Goal: Task Accomplishment & Management: Complete application form

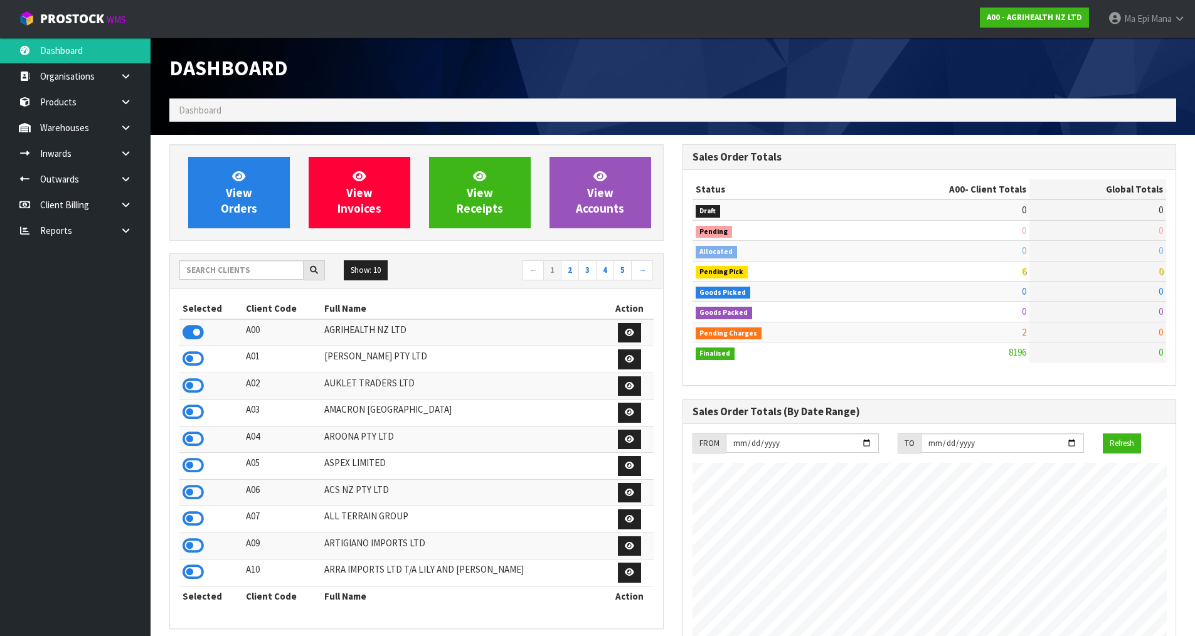
scroll to position [951, 513]
click at [246, 267] on input "text" at bounding box center [241, 269] width 124 height 19
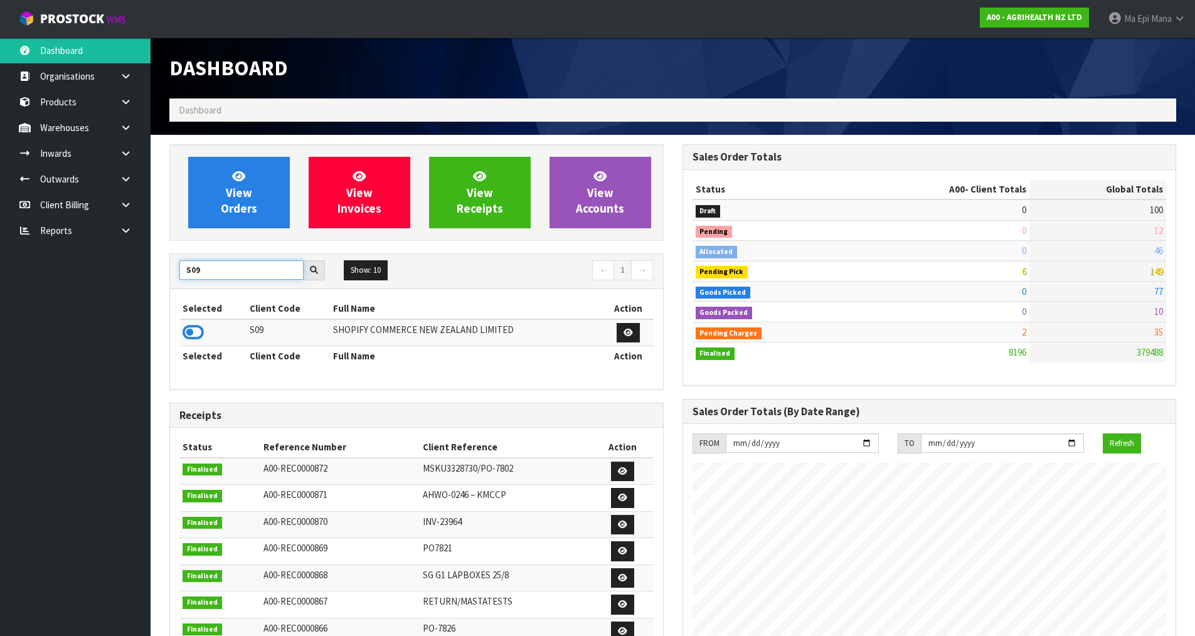
click at [233, 269] on input "S09" at bounding box center [241, 269] width 124 height 19
type input "K01"
click at [192, 328] on icon at bounding box center [193, 332] width 21 height 19
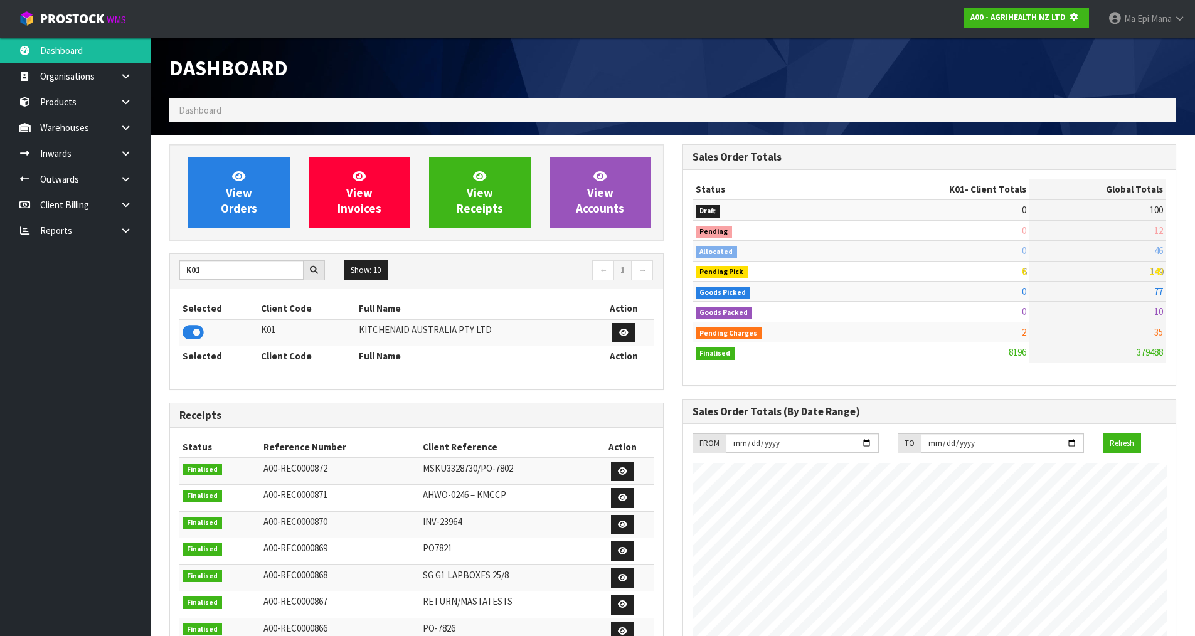
scroll to position [782, 513]
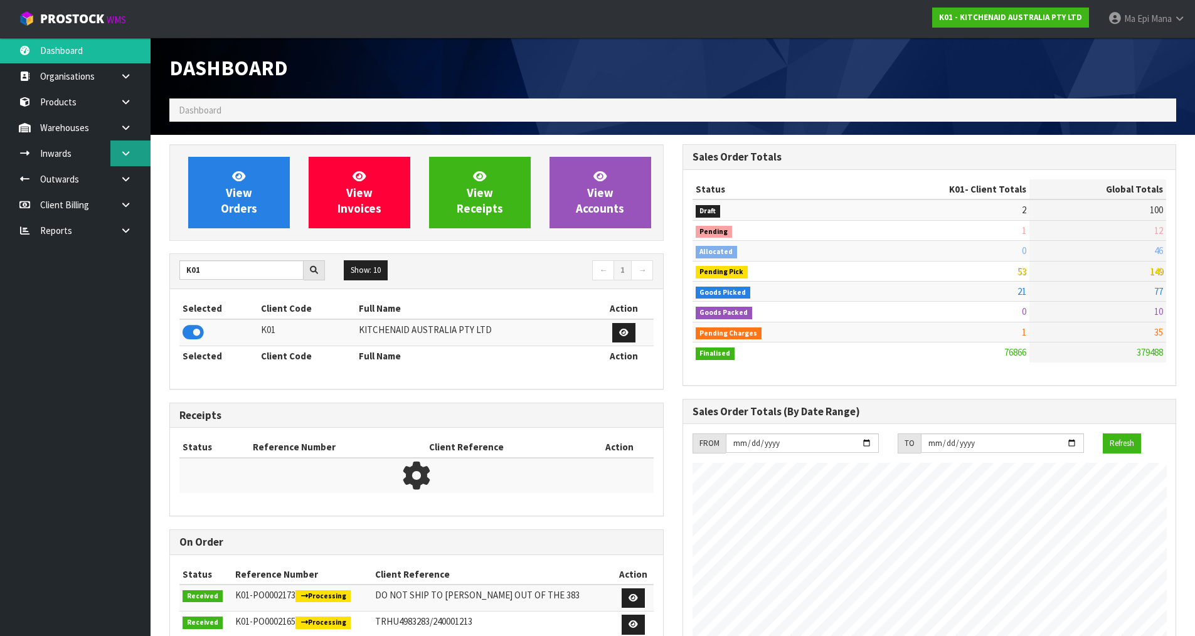
click at [137, 151] on link at bounding box center [130, 154] width 40 height 26
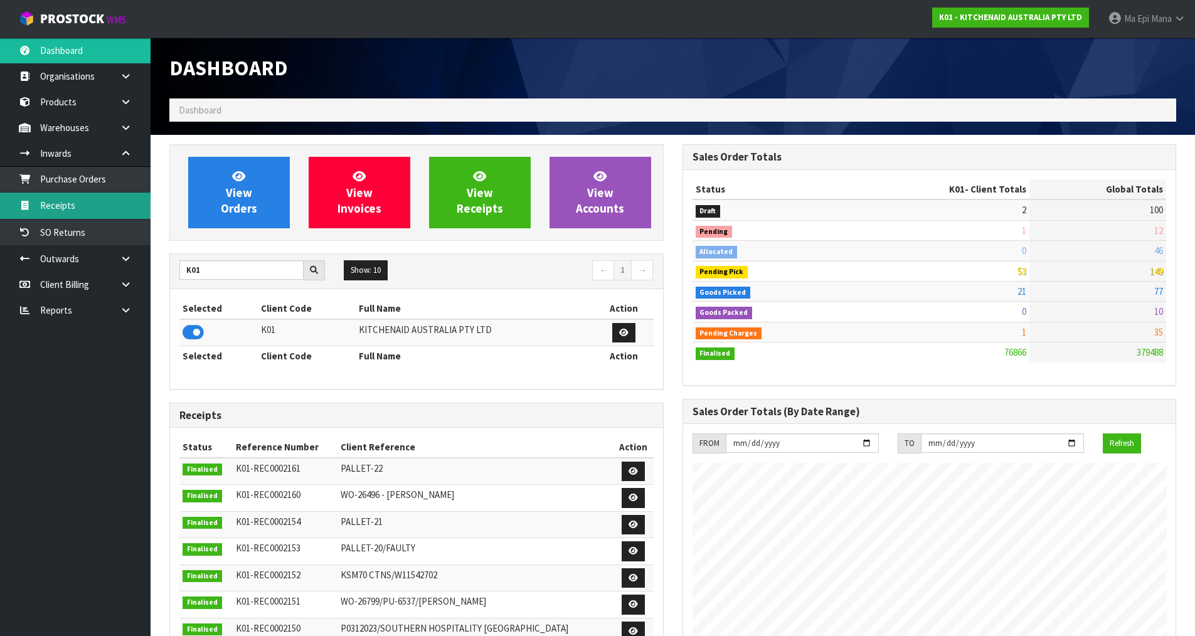
click at [104, 205] on link "Receipts" at bounding box center [75, 206] width 151 height 26
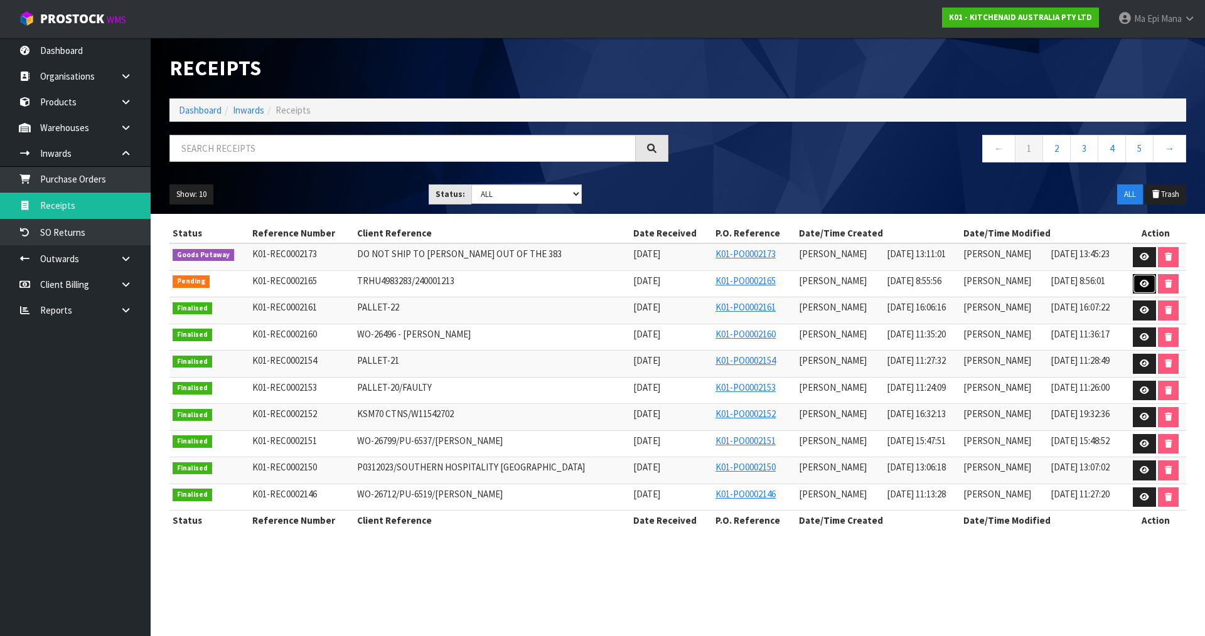
click at [1139, 282] on icon at bounding box center [1143, 284] width 9 height 8
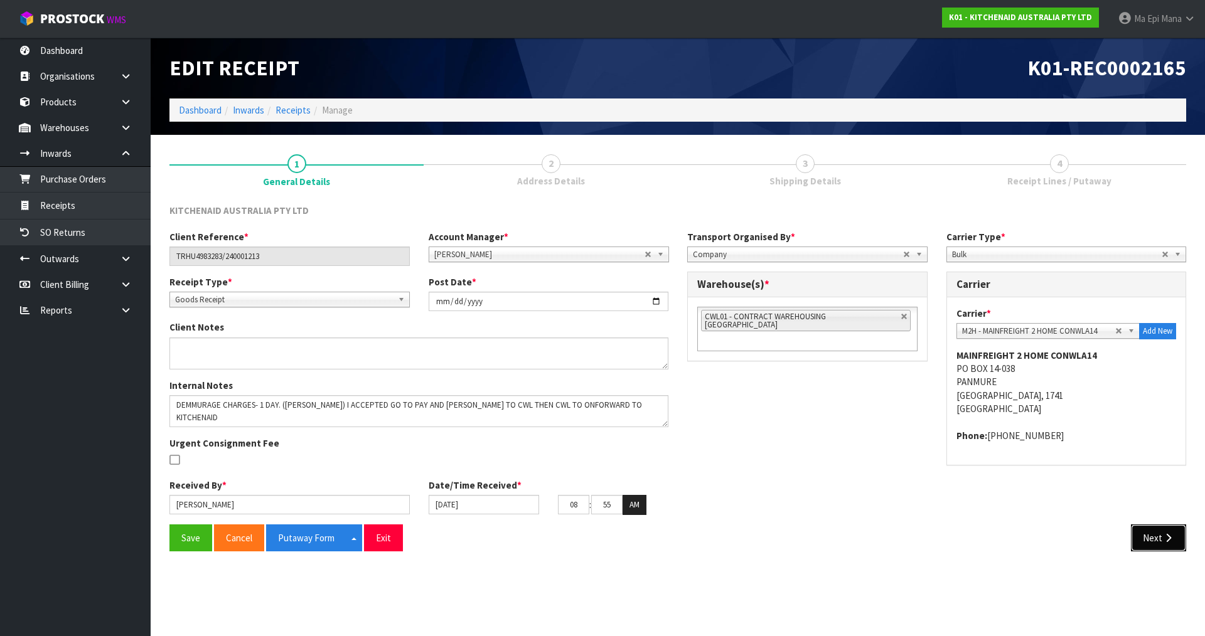
click at [1176, 541] on button "Next" at bounding box center [1158, 538] width 55 height 27
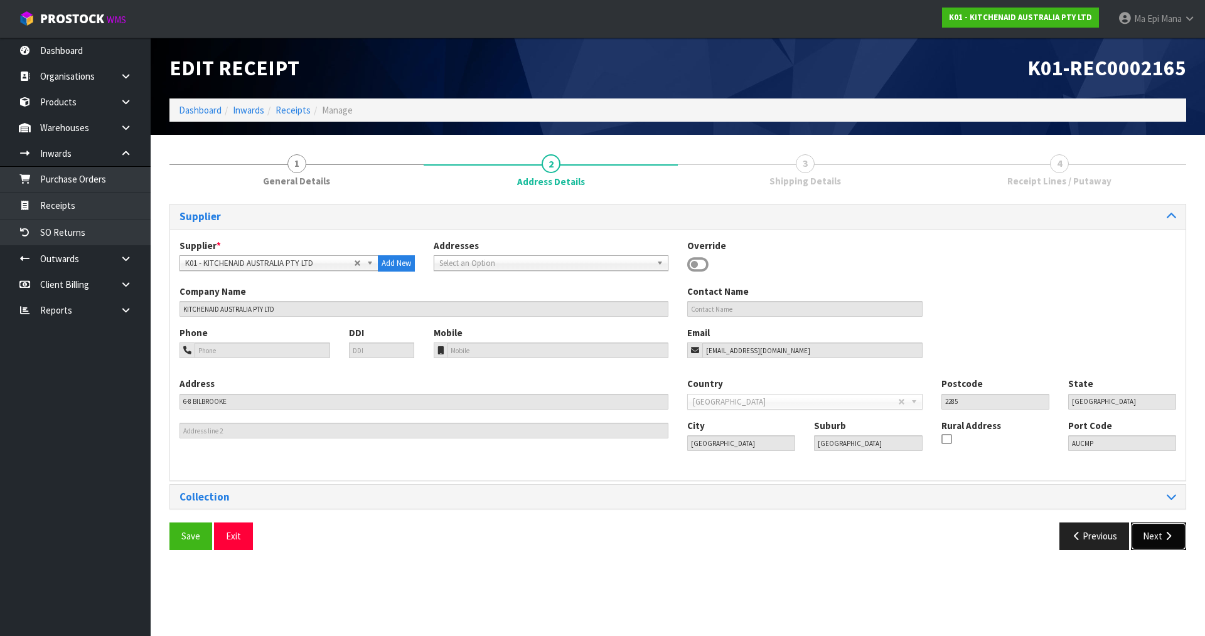
click at [1174, 550] on button "Next" at bounding box center [1158, 536] width 55 height 27
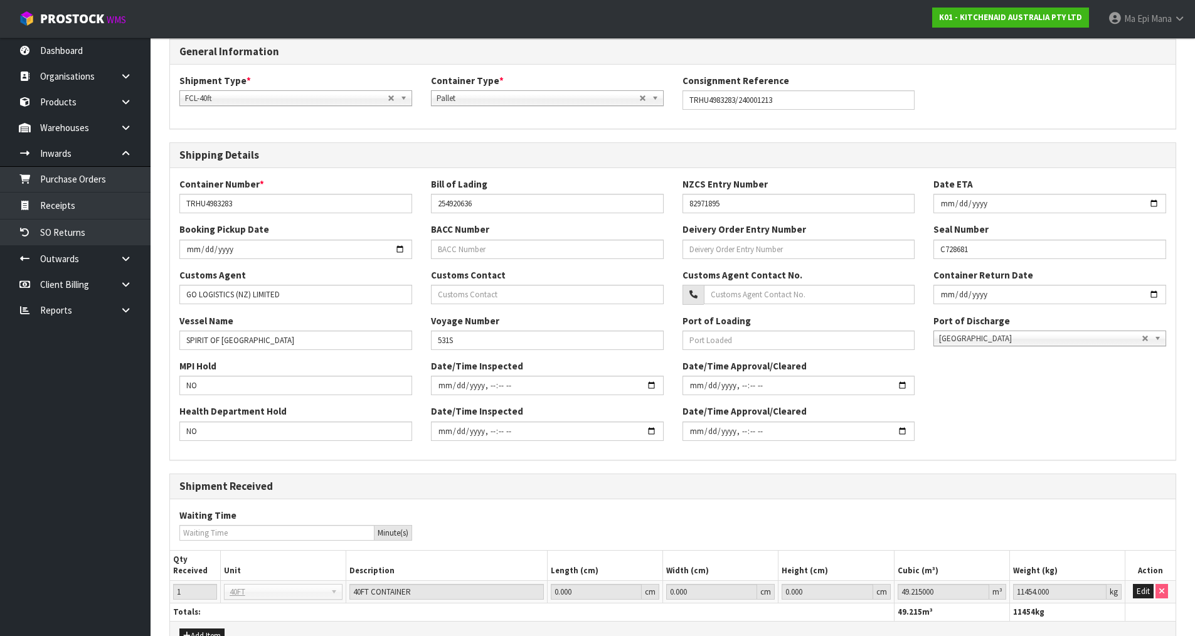
scroll to position [343, 0]
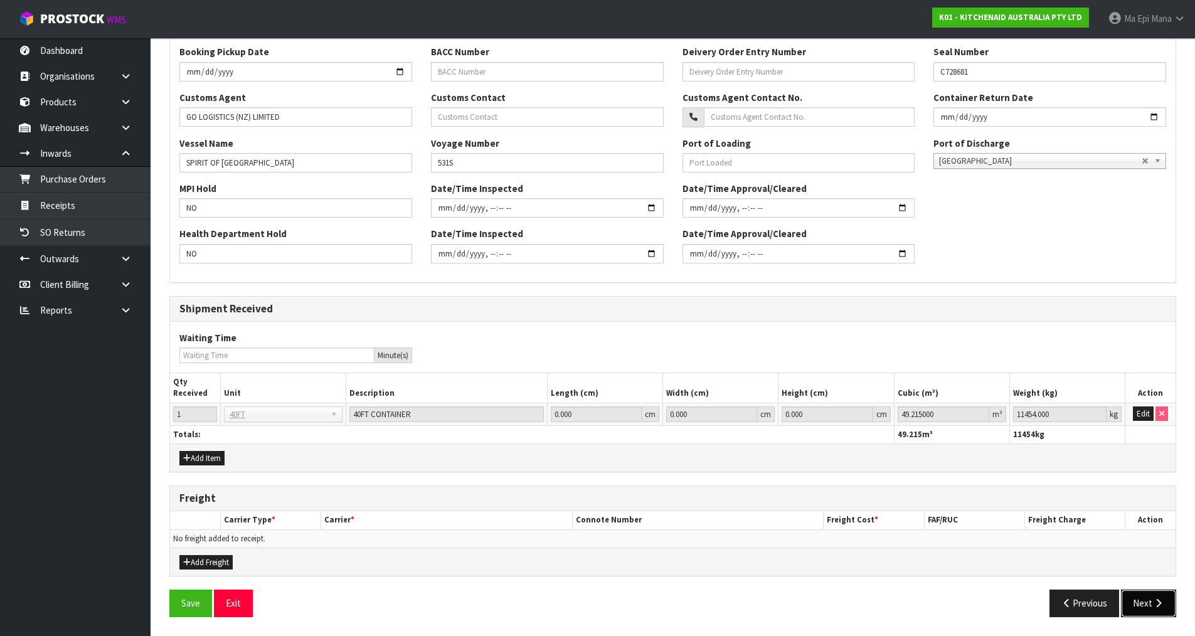
click at [1151, 602] on button "Next" at bounding box center [1148, 603] width 55 height 27
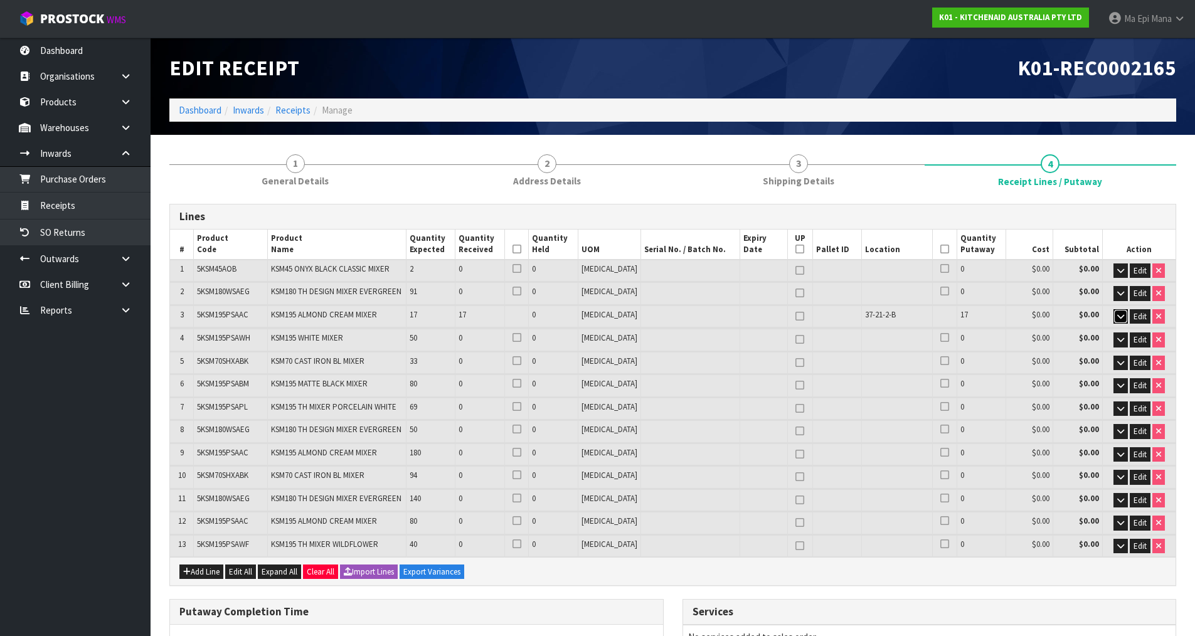
click at [1124, 315] on button "button" at bounding box center [1121, 316] width 14 height 15
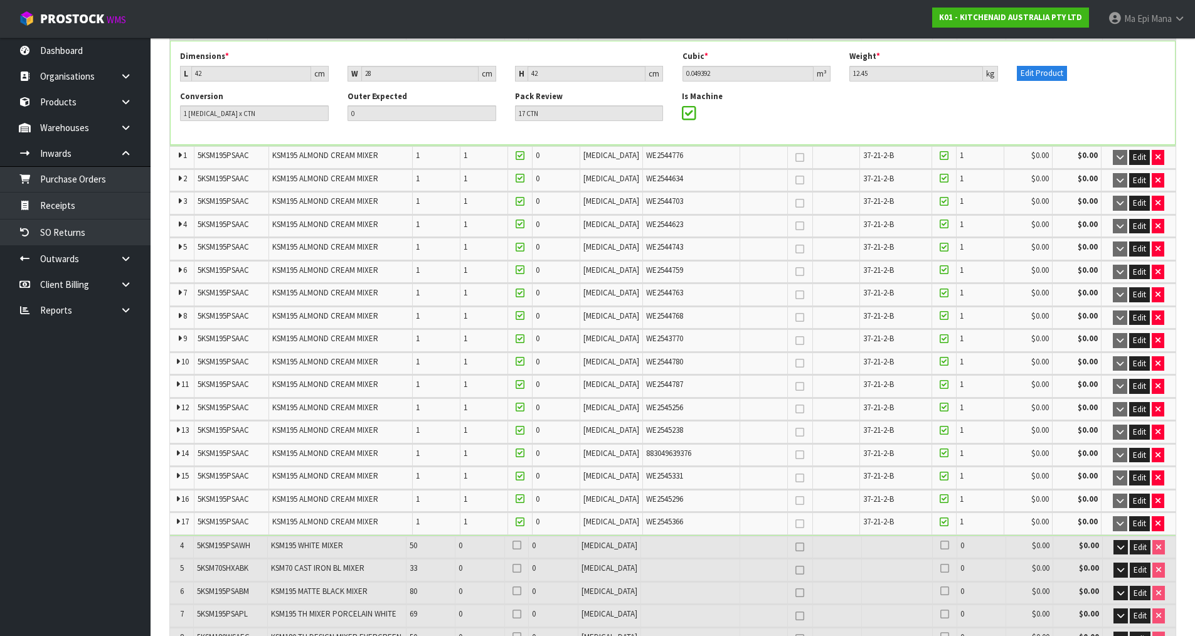
scroll to position [314, 0]
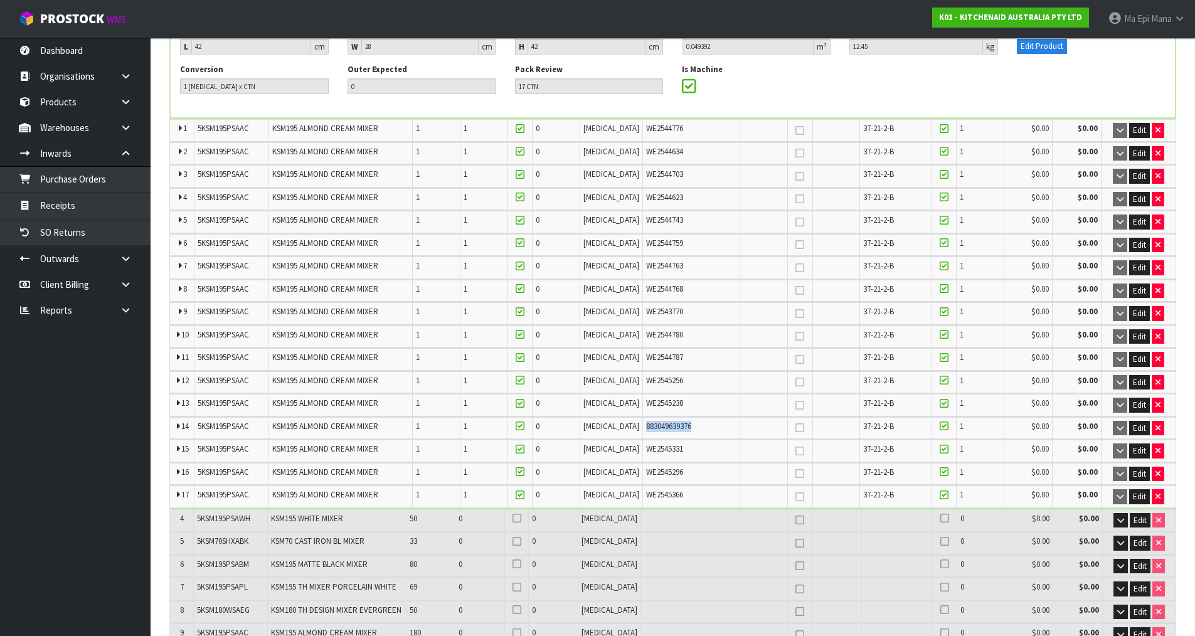
drag, startPoint x: 681, startPoint y: 425, endPoint x: 626, endPoint y: 435, distance: 56.0
click at [642, 435] on td "883049639376" at bounding box center [690, 428] width 97 height 22
click at [1161, 429] on button "button" at bounding box center [1158, 428] width 13 height 15
type input "16"
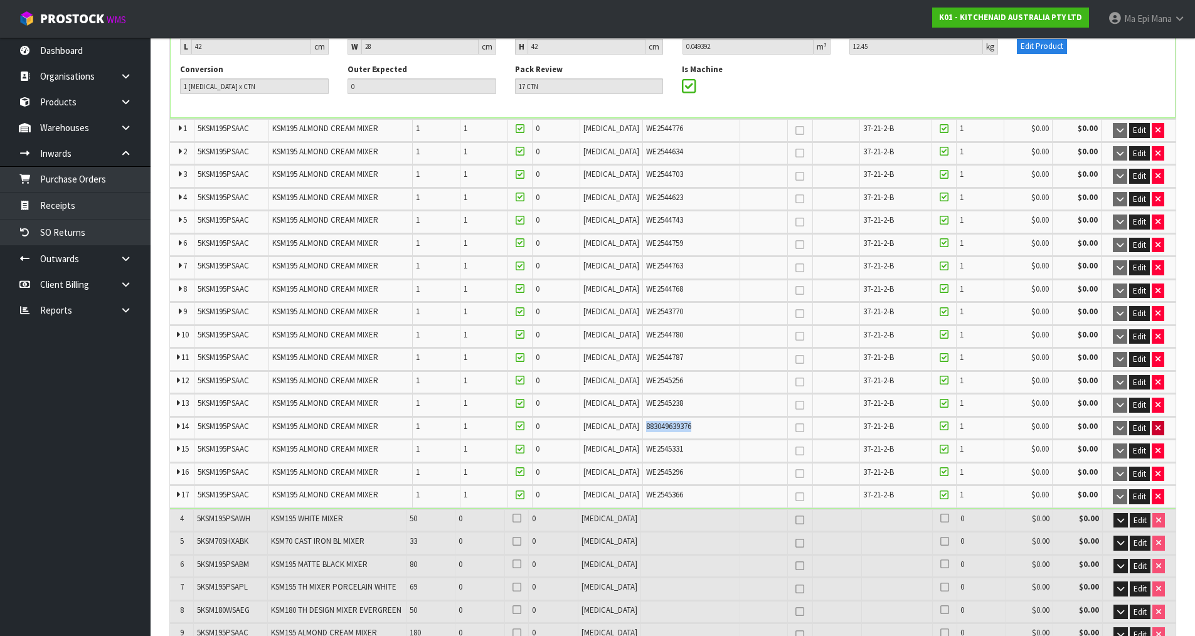
type input "16"
type input "0.790272"
type input "199.2"
type input "17"
type input "16 CTN"
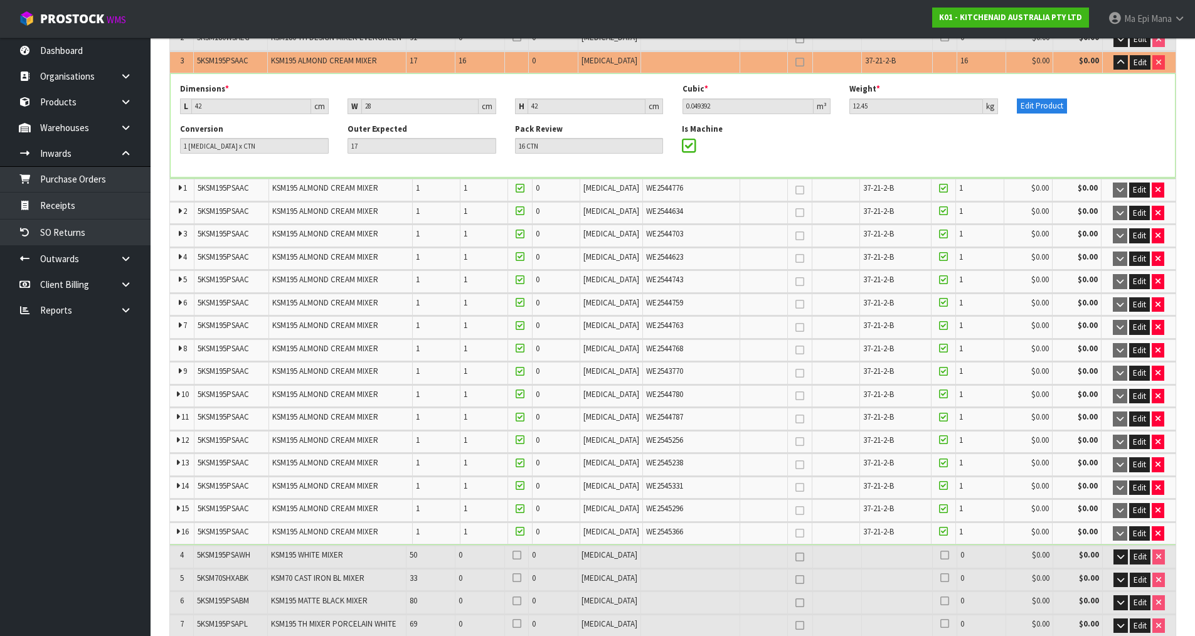
scroll to position [125, 0]
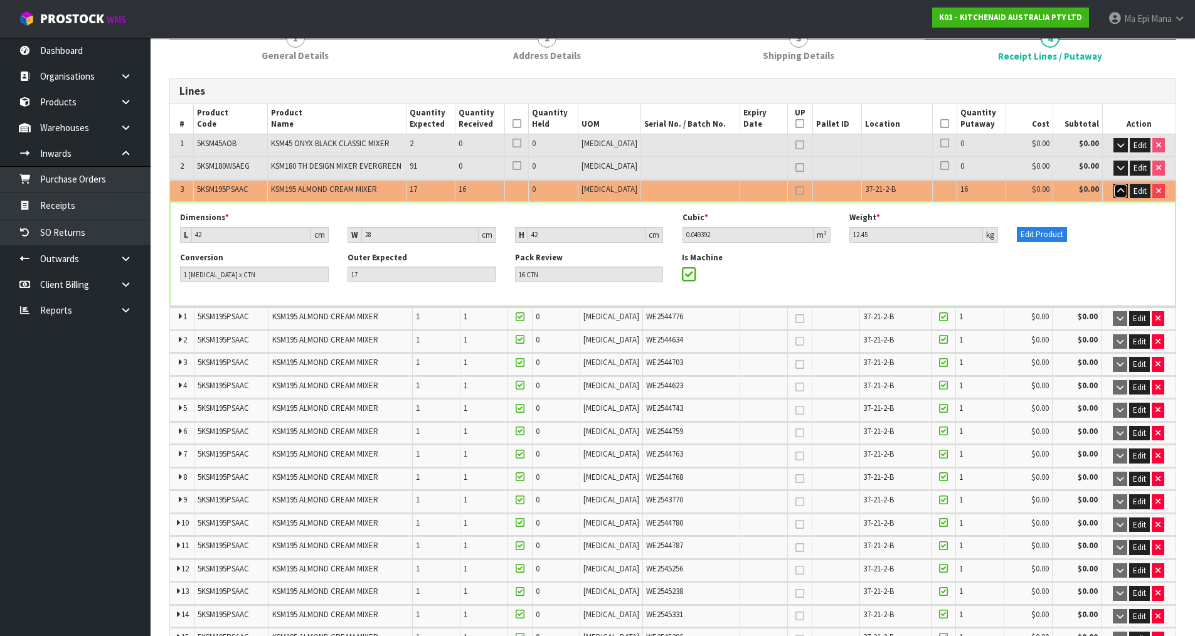
click at [1114, 189] on button "button" at bounding box center [1121, 191] width 14 height 15
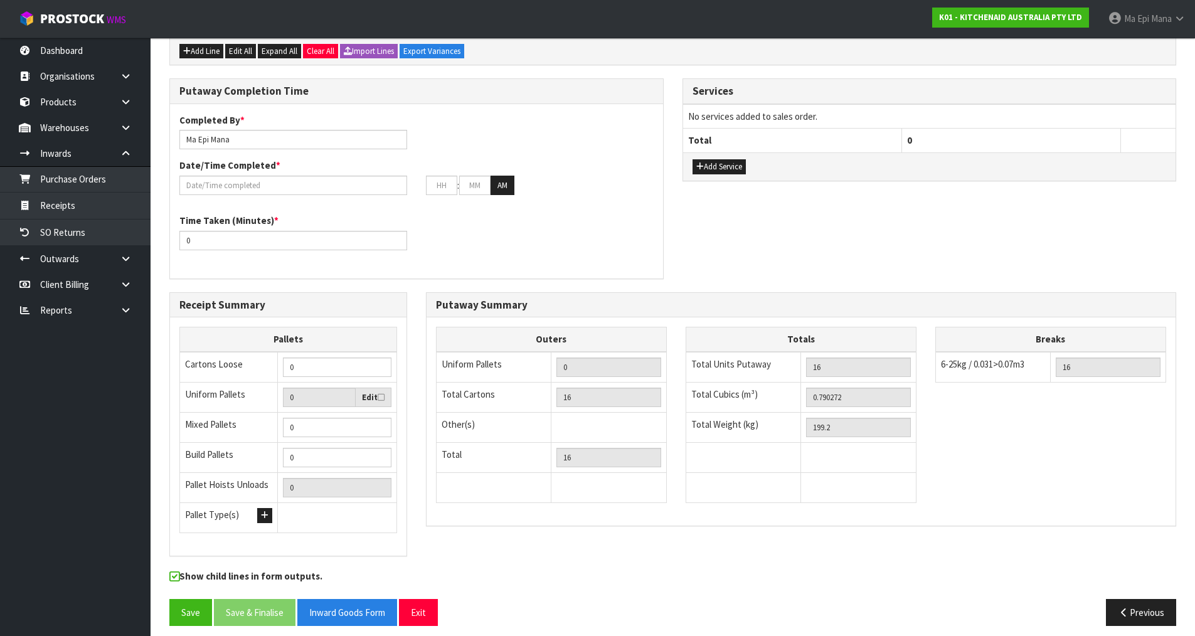
scroll to position [530, 0]
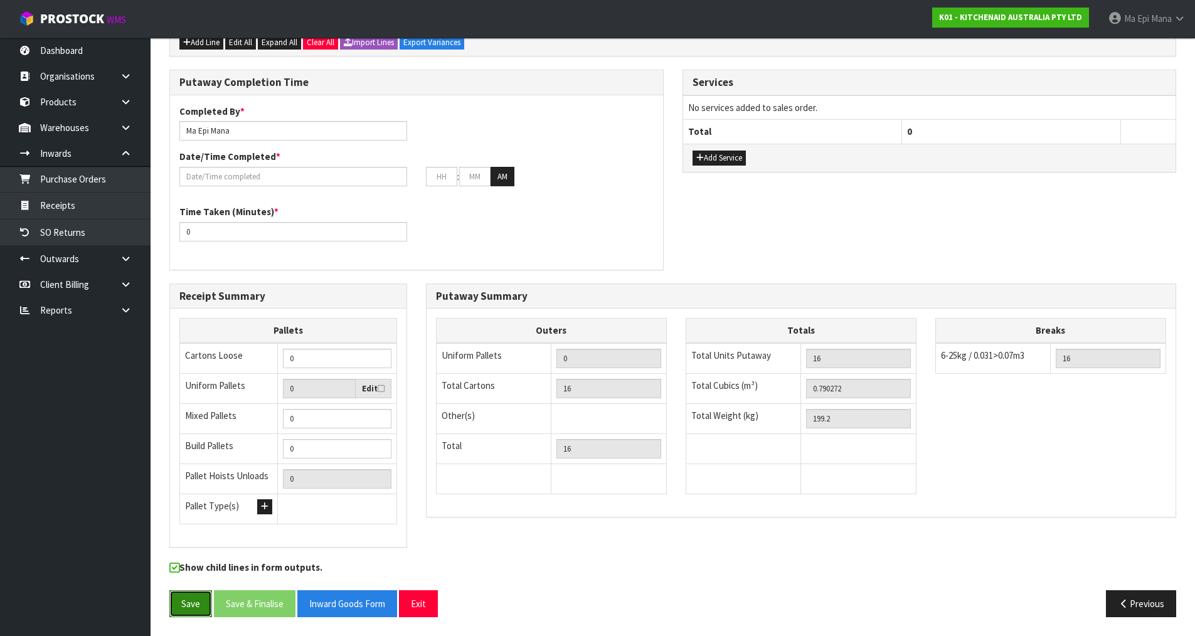
click at [179, 603] on button "Save" at bounding box center [190, 603] width 43 height 27
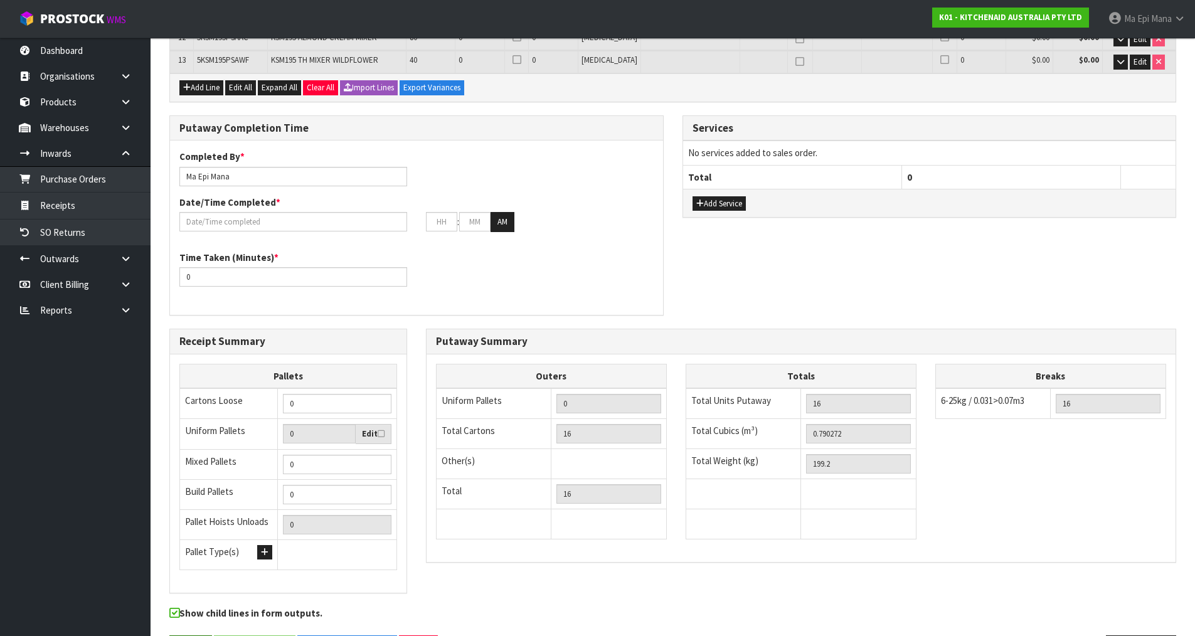
scroll to position [0, 0]
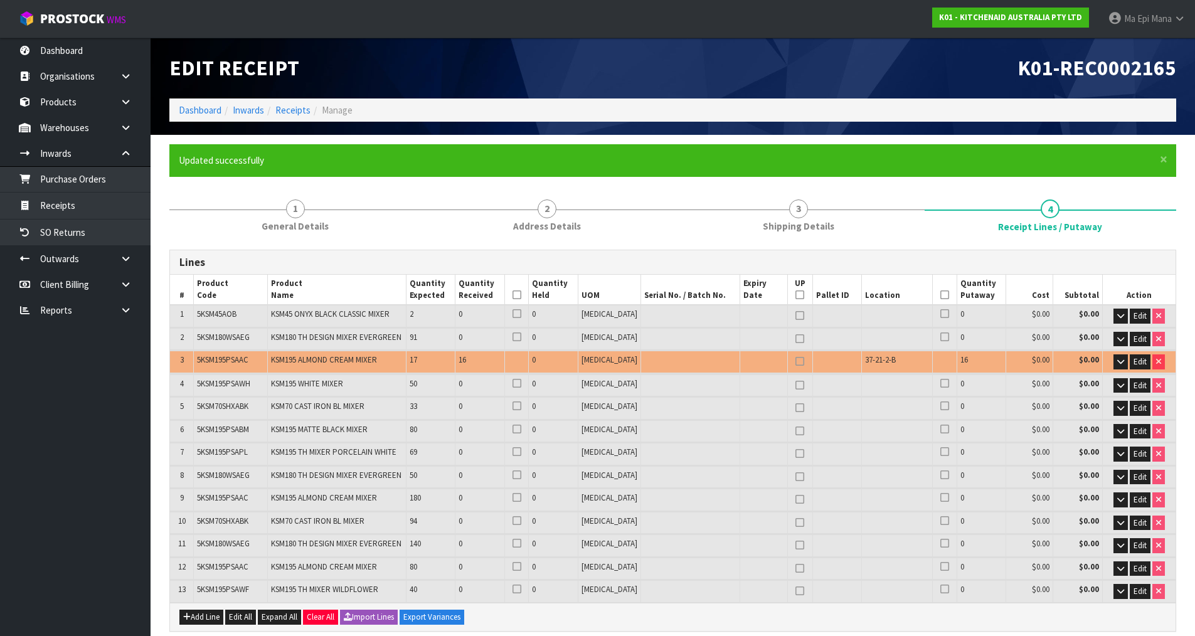
click at [247, 354] on td "5KSM195PSAAC" at bounding box center [230, 362] width 73 height 22
copy span "5KSM195PSAAC"
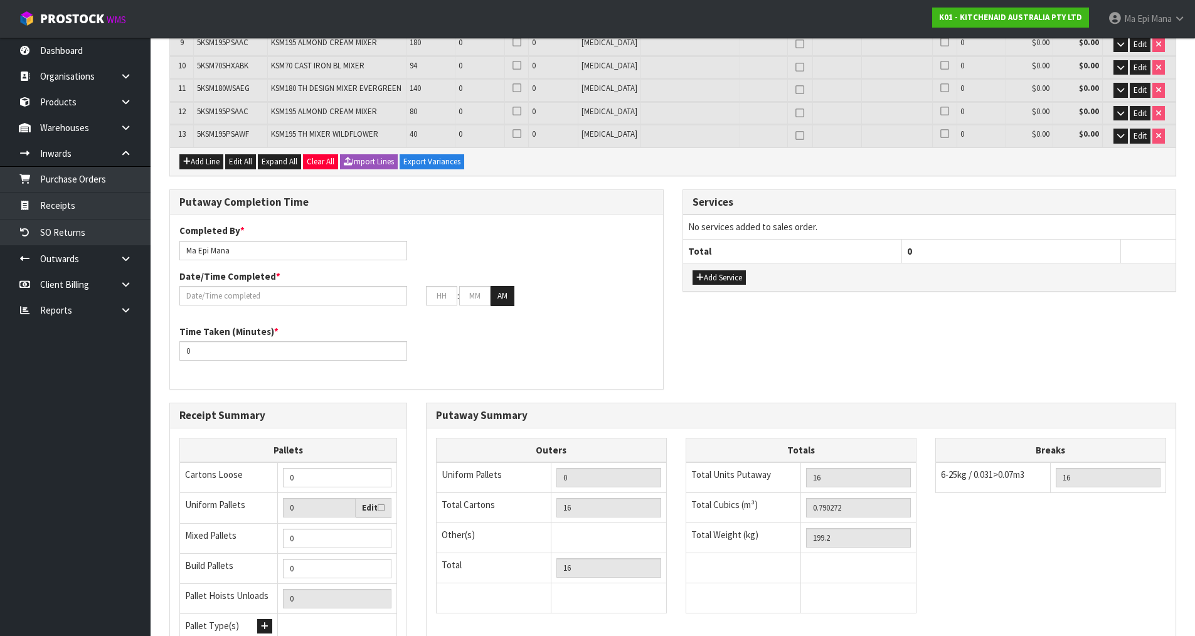
scroll to position [575, 0]
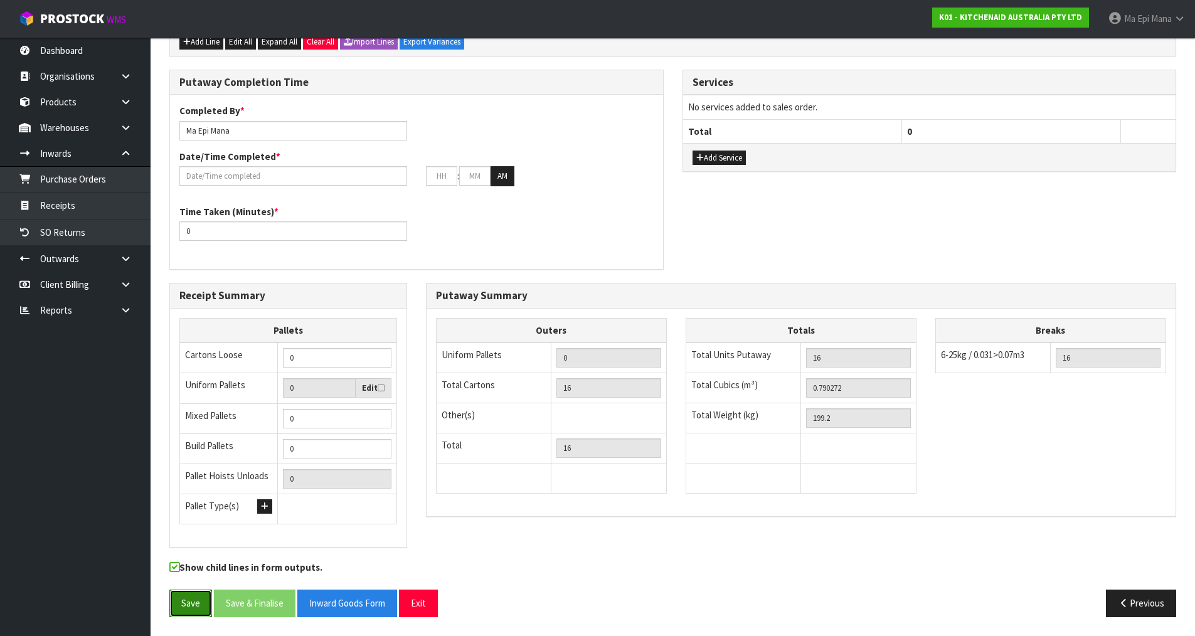
click at [188, 593] on button "Save" at bounding box center [190, 603] width 43 height 27
click at [432, 601] on button "Exit" at bounding box center [418, 603] width 39 height 27
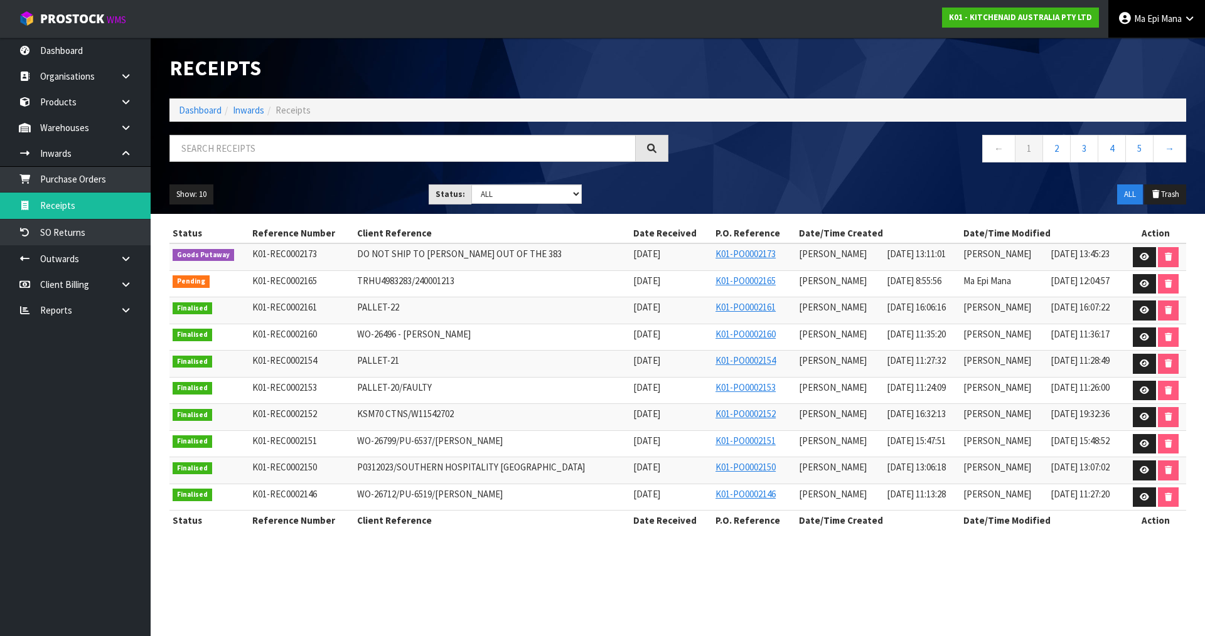
click at [1126, 18] on icon at bounding box center [1124, 18] width 14 height 1
click at [1161, 51] on link "Logout" at bounding box center [1154, 49] width 99 height 17
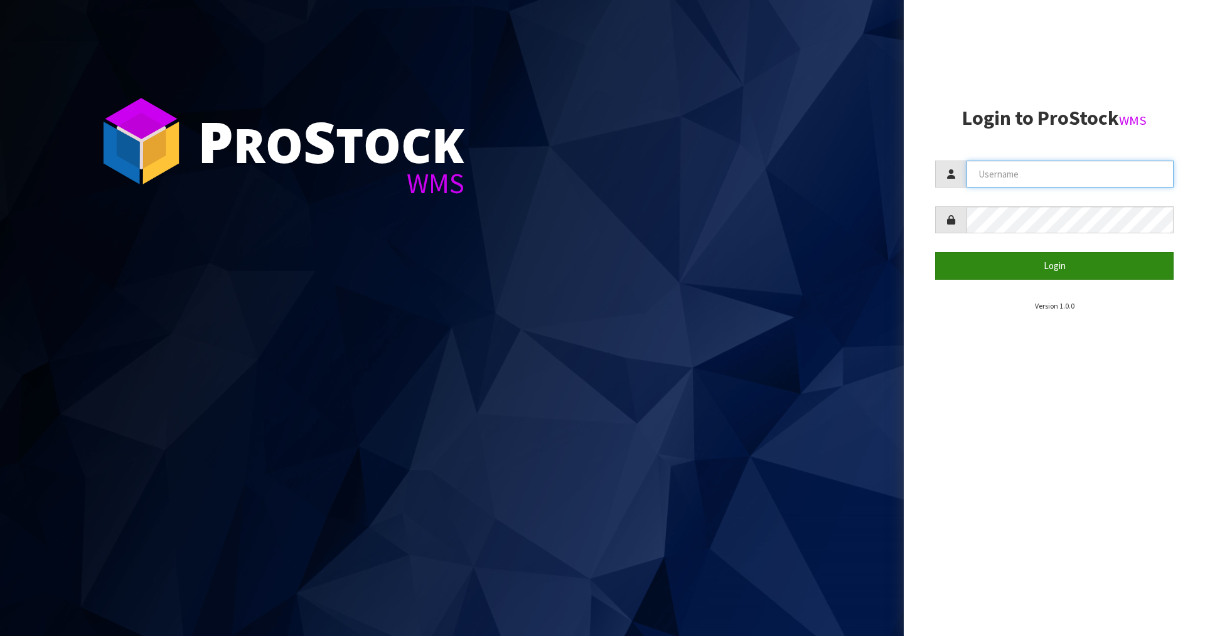
type input "Mana"
click at [1004, 272] on button "Login" at bounding box center [1054, 265] width 238 height 27
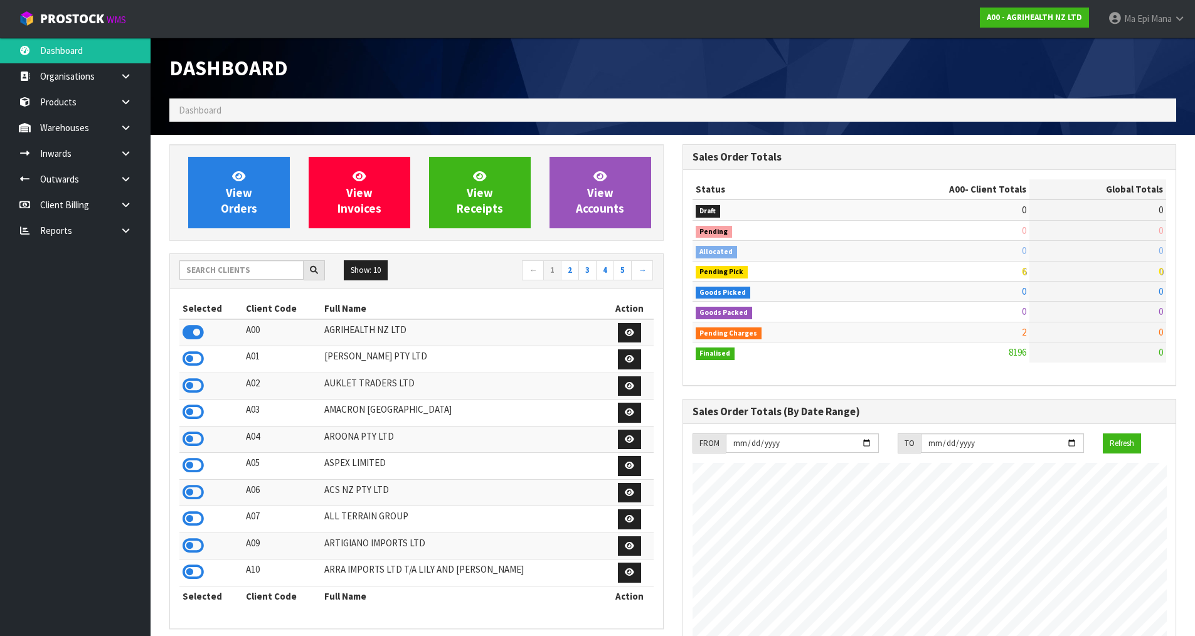
scroll to position [951, 513]
click at [266, 273] on input "text" at bounding box center [241, 269] width 124 height 19
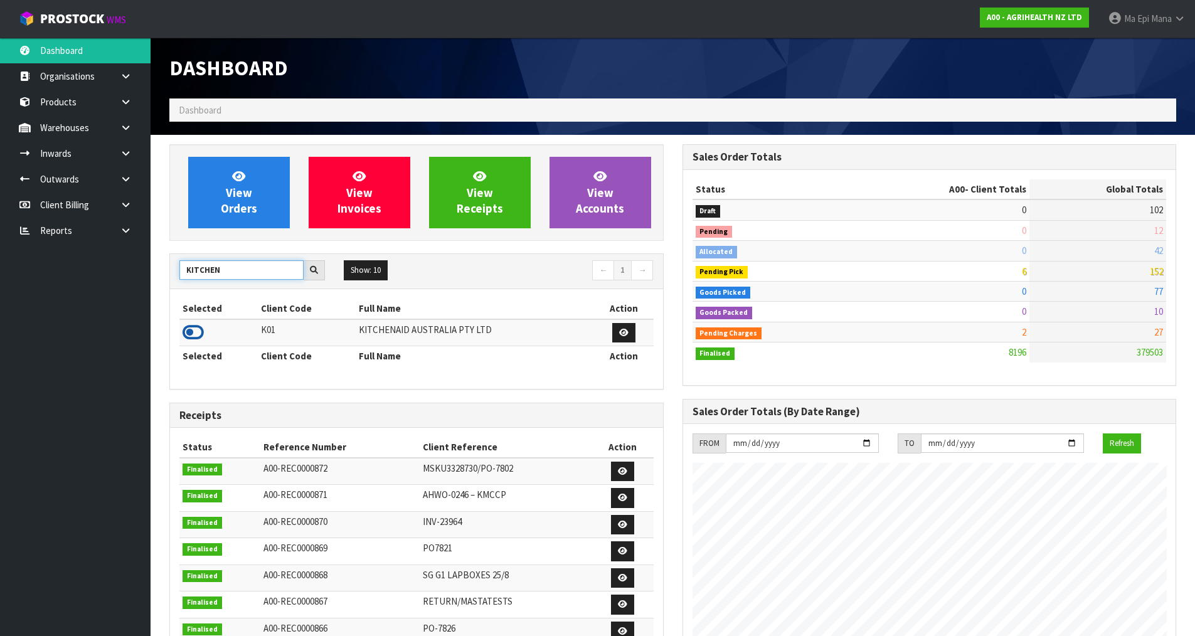
type input "KITCHEN"
click at [191, 331] on icon at bounding box center [193, 332] width 21 height 19
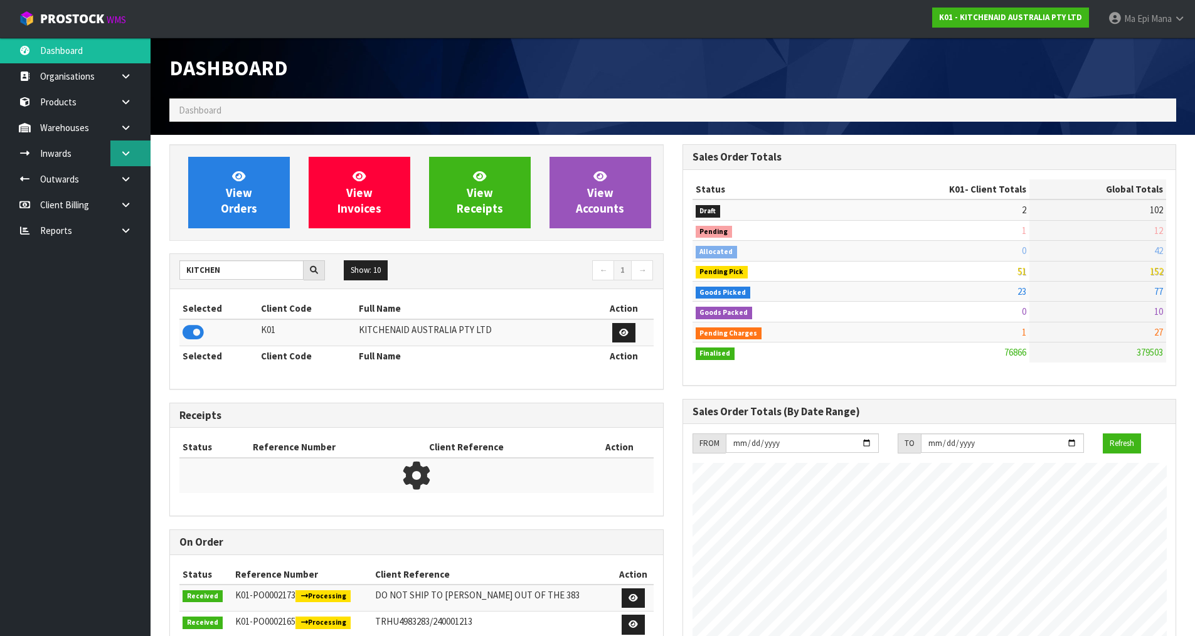
click at [129, 147] on link at bounding box center [130, 154] width 40 height 26
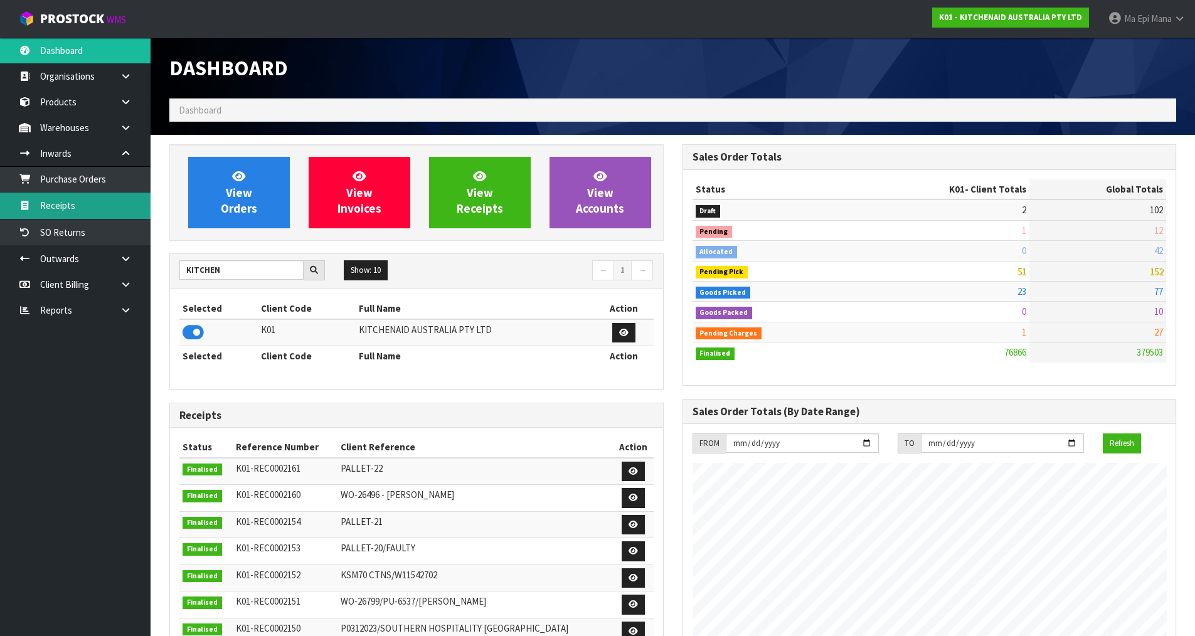
click at [119, 205] on link "Receipts" at bounding box center [75, 206] width 151 height 26
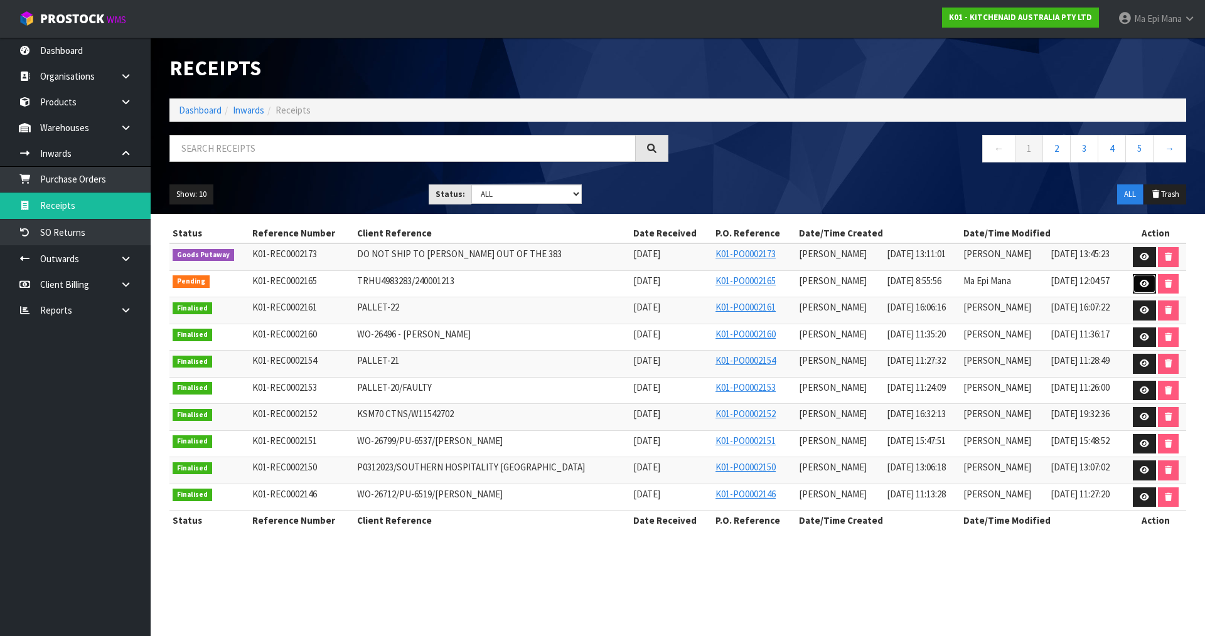
click at [1145, 282] on icon at bounding box center [1143, 284] width 9 height 8
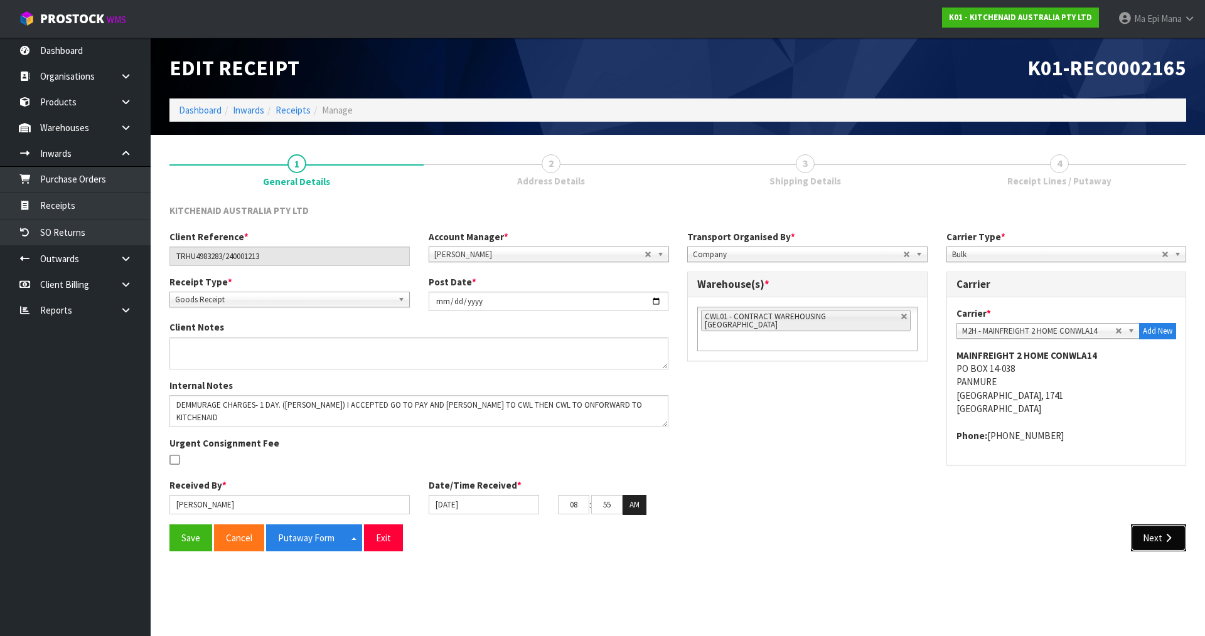
click at [1161, 536] on button "Next" at bounding box center [1158, 538] width 55 height 27
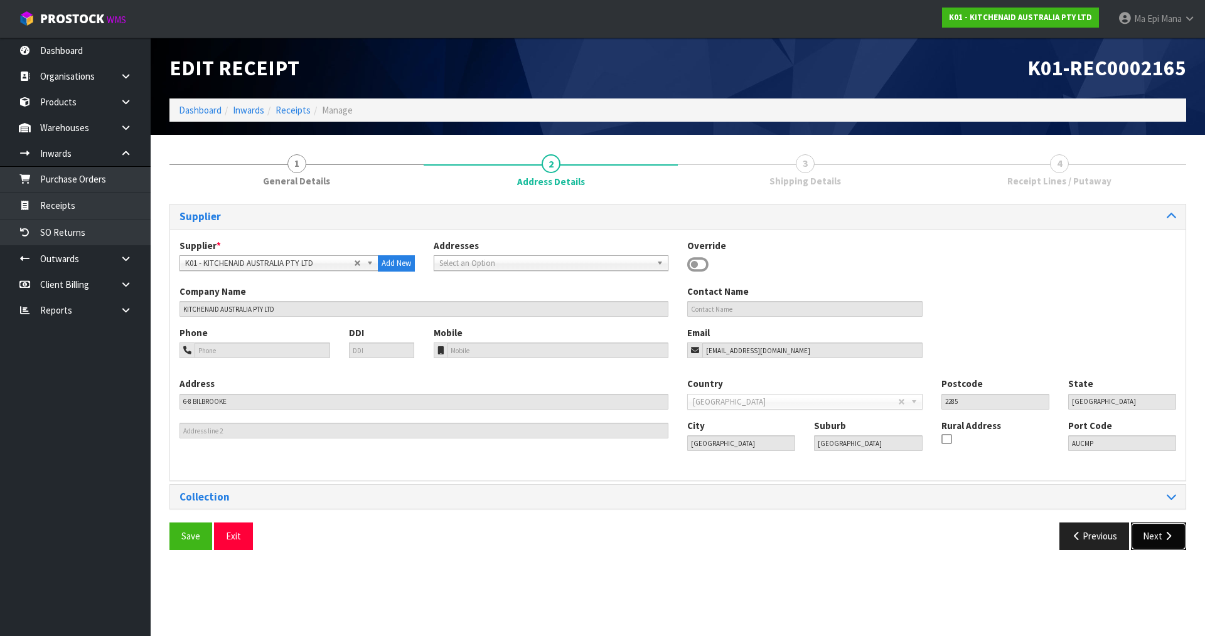
click at [1161, 536] on button "Next" at bounding box center [1158, 536] width 55 height 27
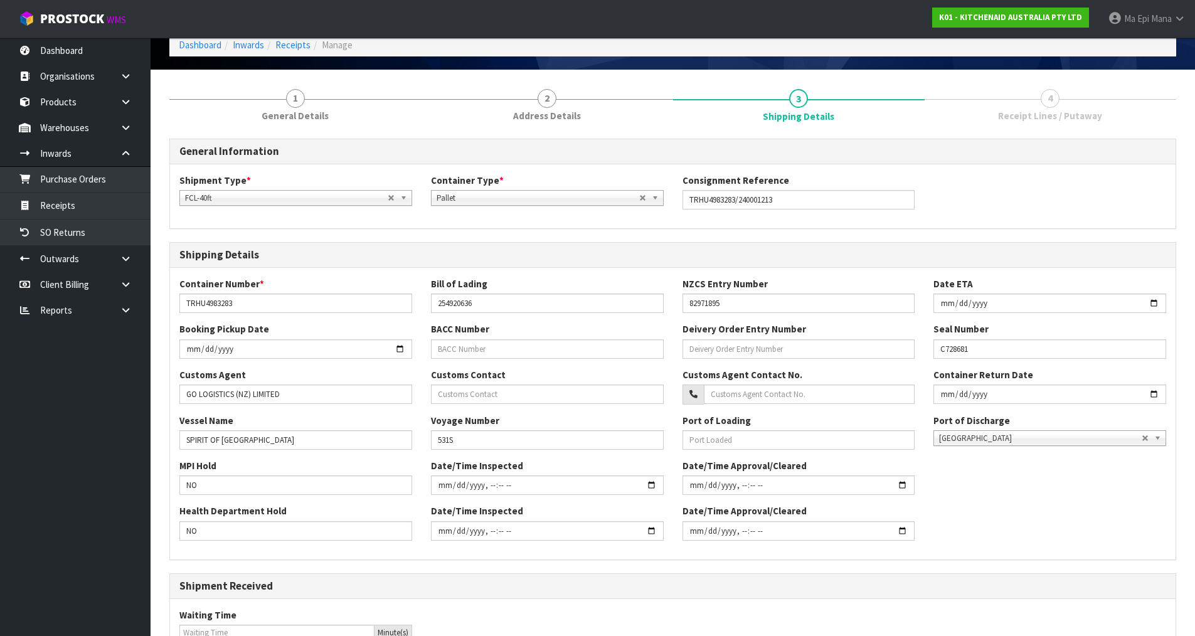
scroll to position [314, 0]
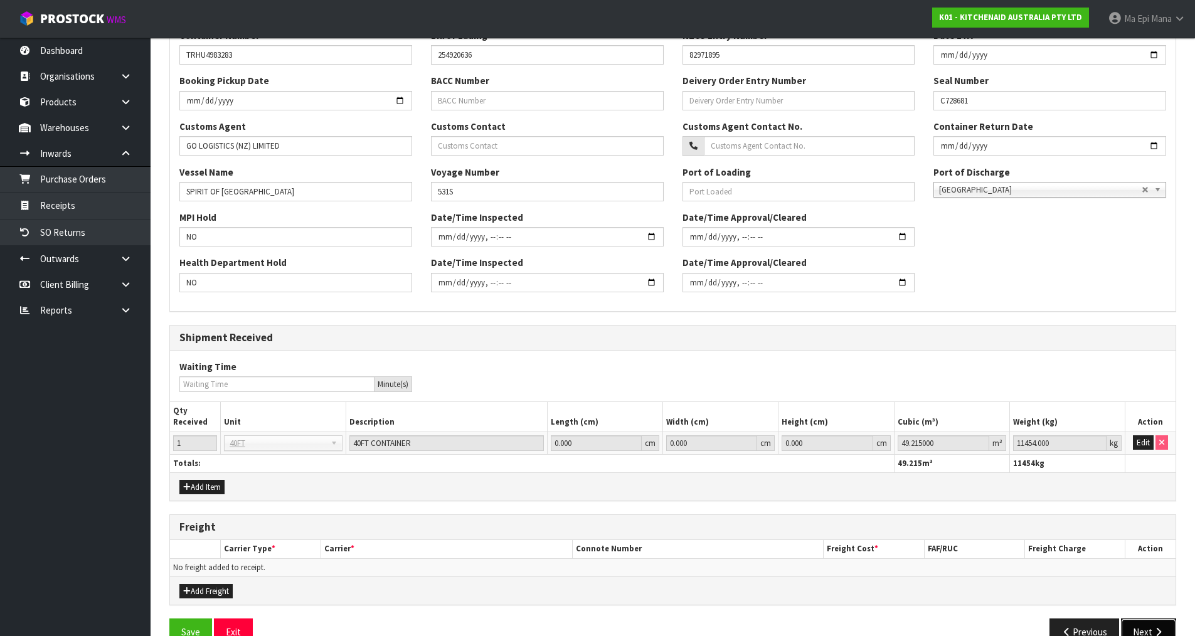
click at [1141, 627] on button "Next" at bounding box center [1148, 632] width 55 height 27
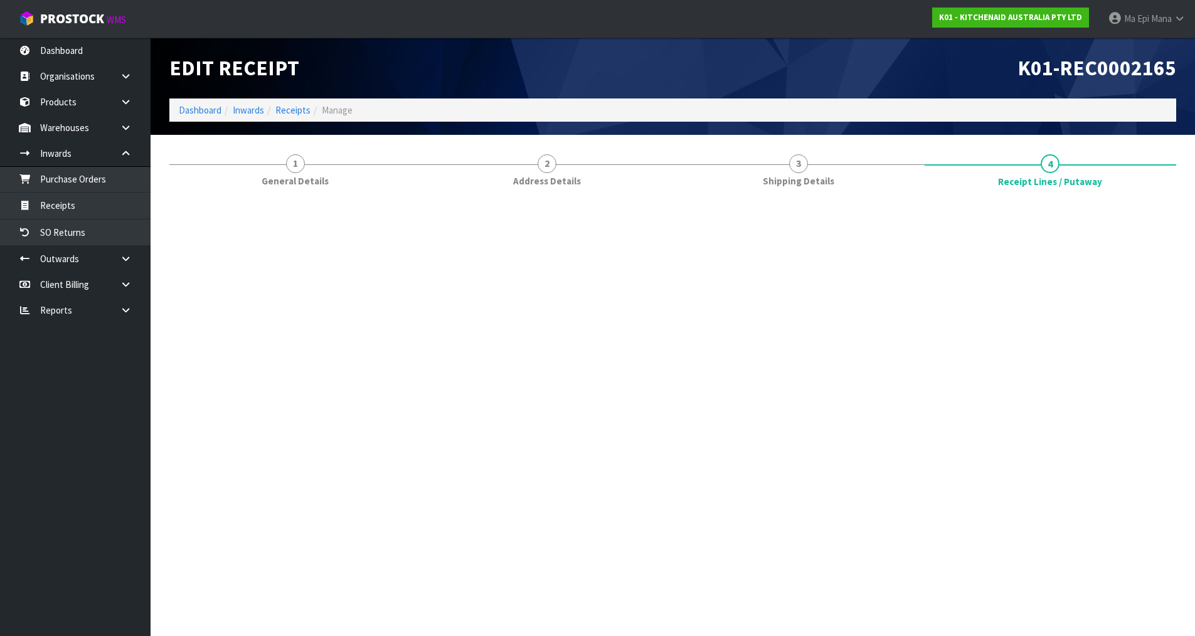
scroll to position [0, 0]
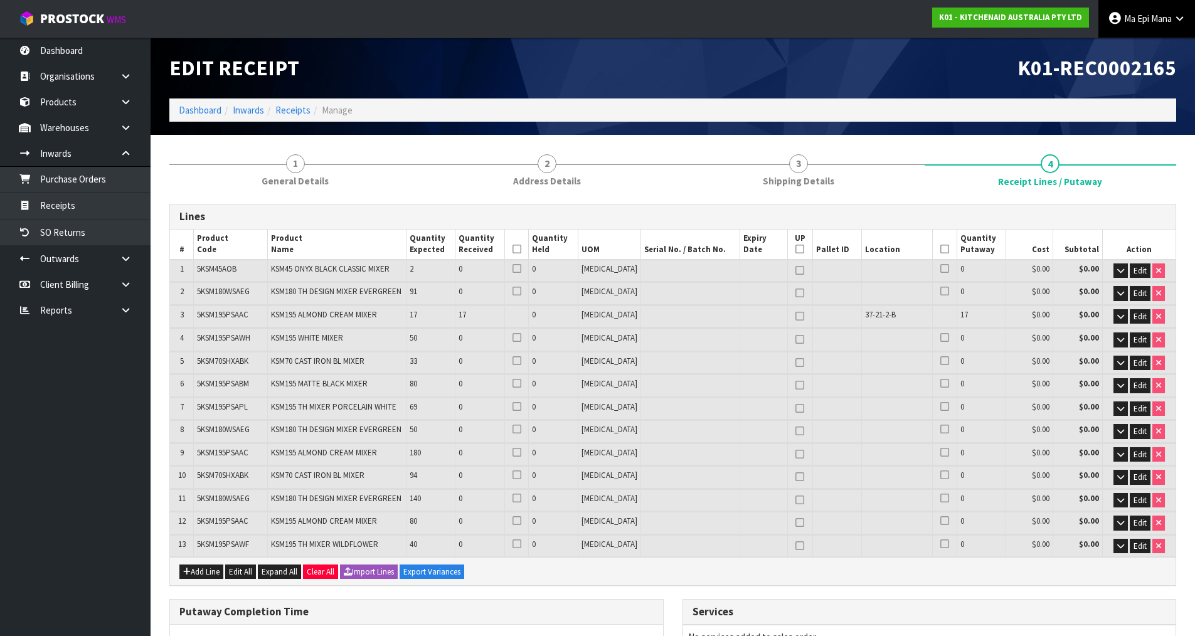
click at [1130, 33] on link "Ma Epi Mana" at bounding box center [1147, 19] width 97 height 38
click at [119, 317] on link at bounding box center [130, 310] width 40 height 26
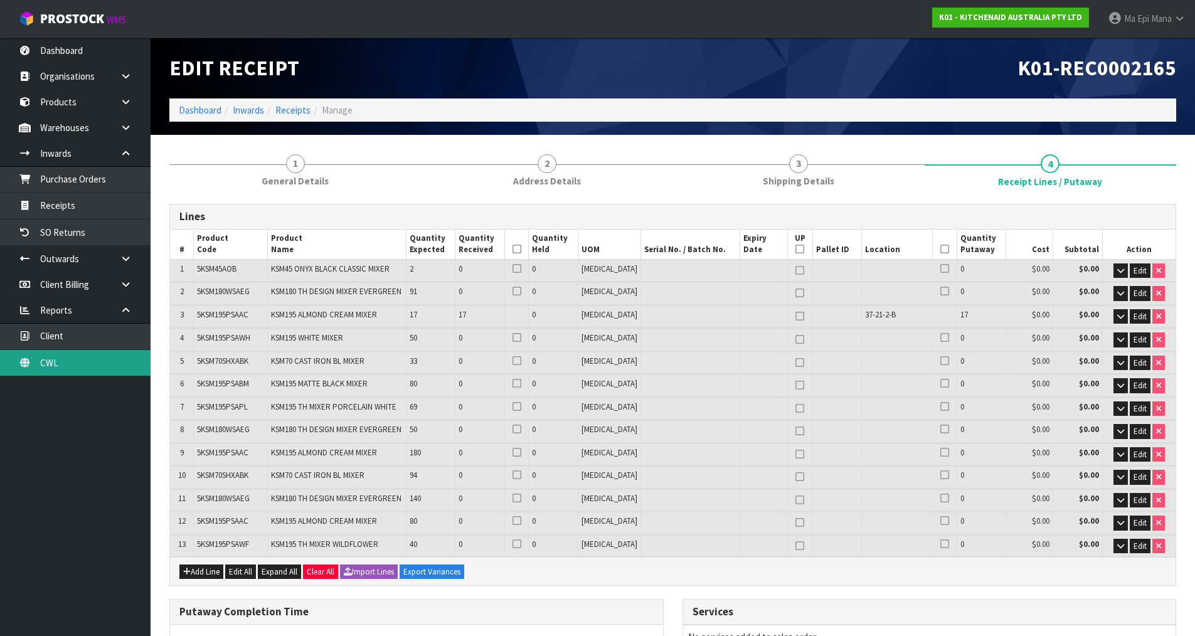
click at [99, 372] on link "CWL" at bounding box center [75, 363] width 151 height 26
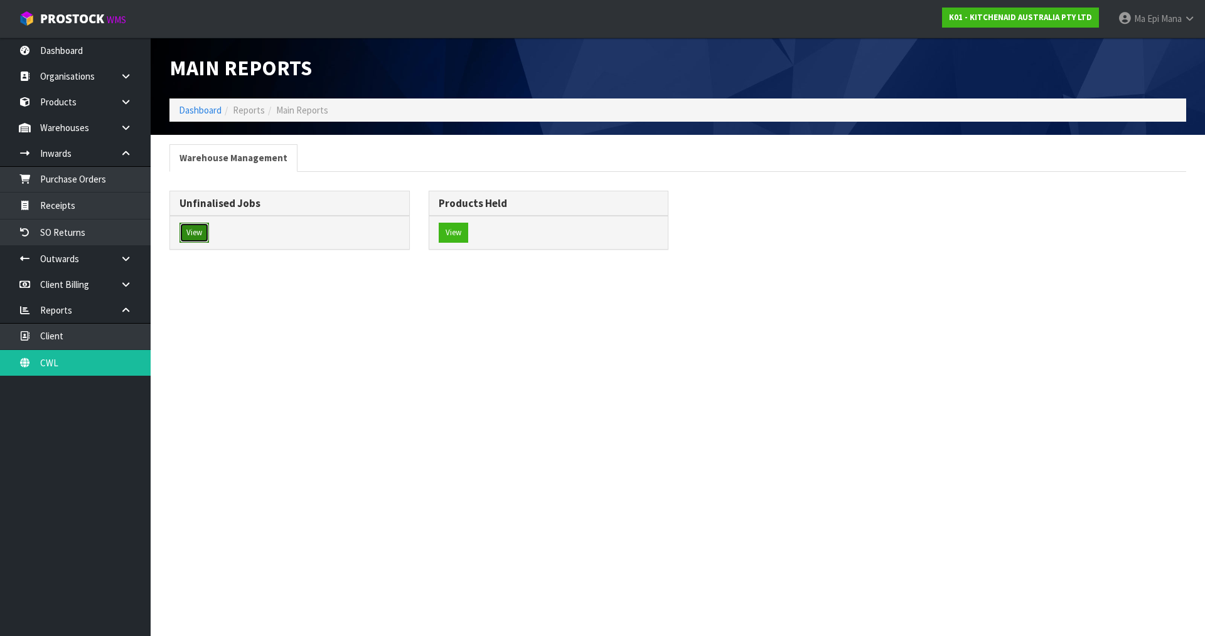
click at [185, 232] on button "View" at bounding box center [193, 233] width 29 height 20
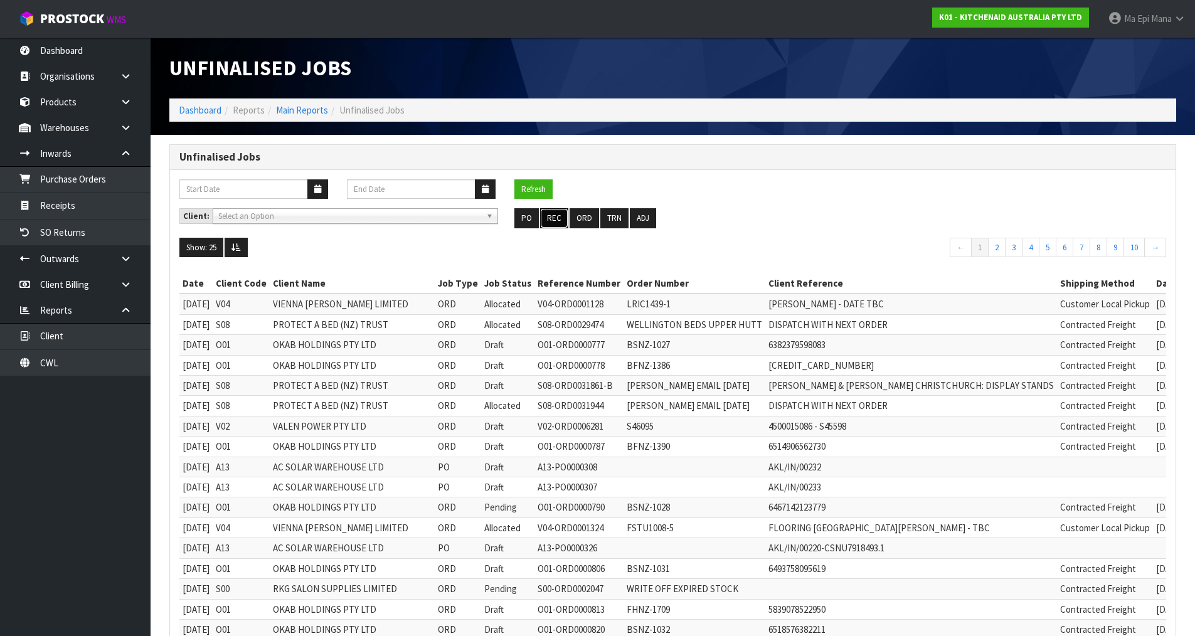
click at [553, 216] on button "REC" at bounding box center [554, 218] width 28 height 20
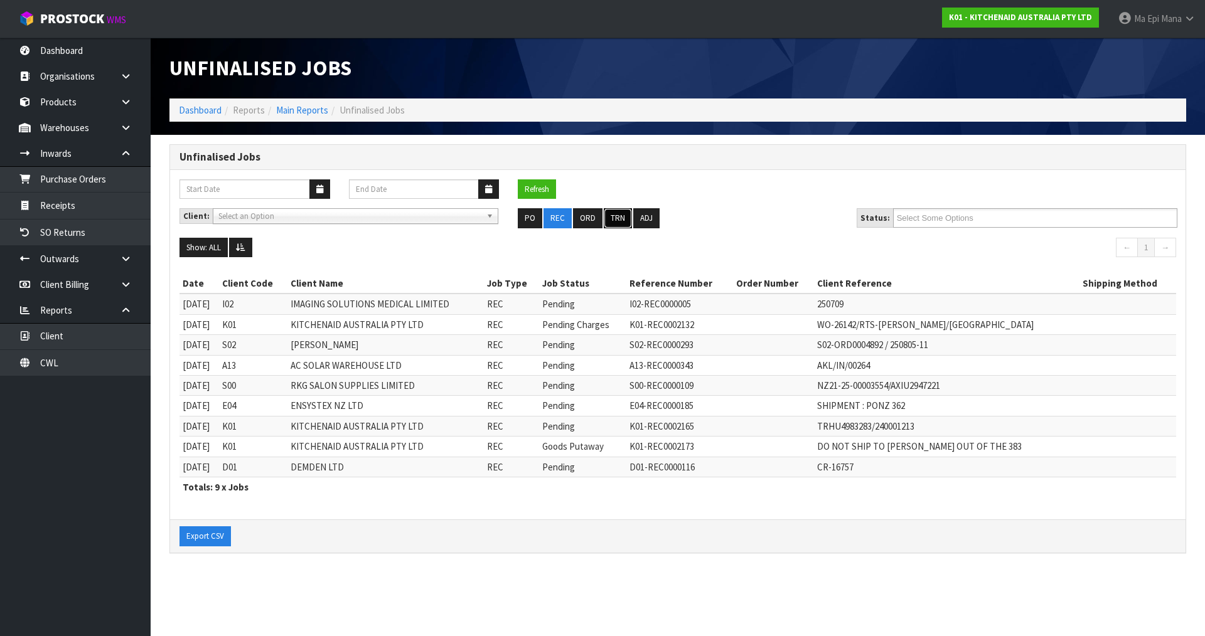
click at [610, 215] on button "TRN" at bounding box center [618, 218] width 28 height 20
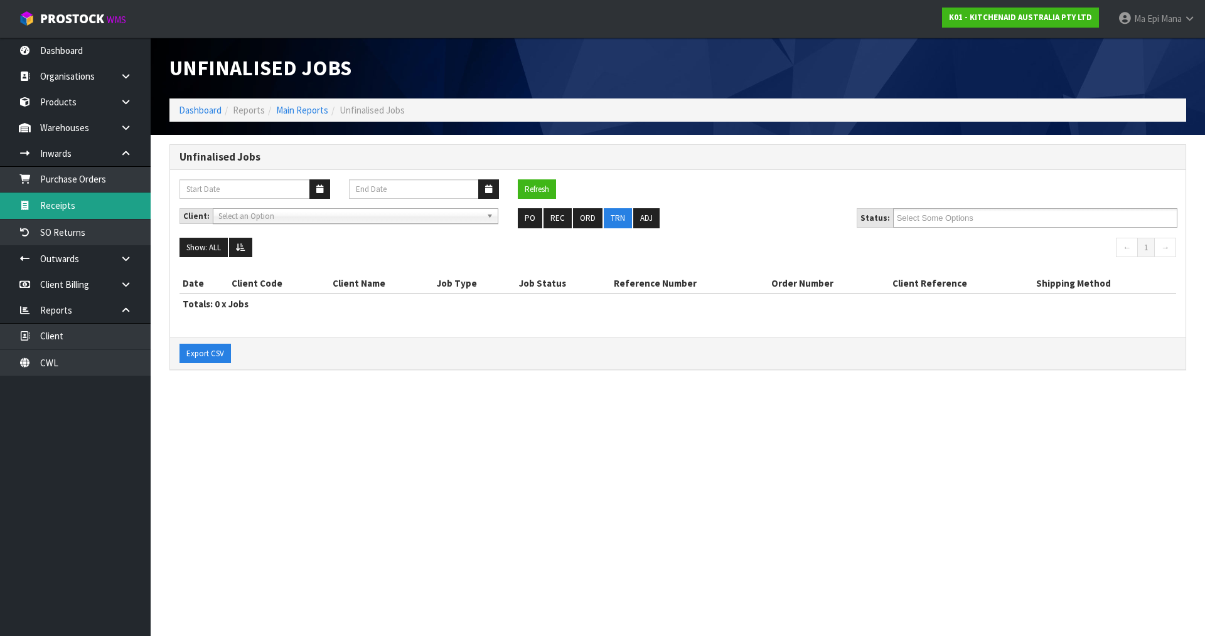
click at [124, 204] on link "Receipts" at bounding box center [75, 206] width 151 height 26
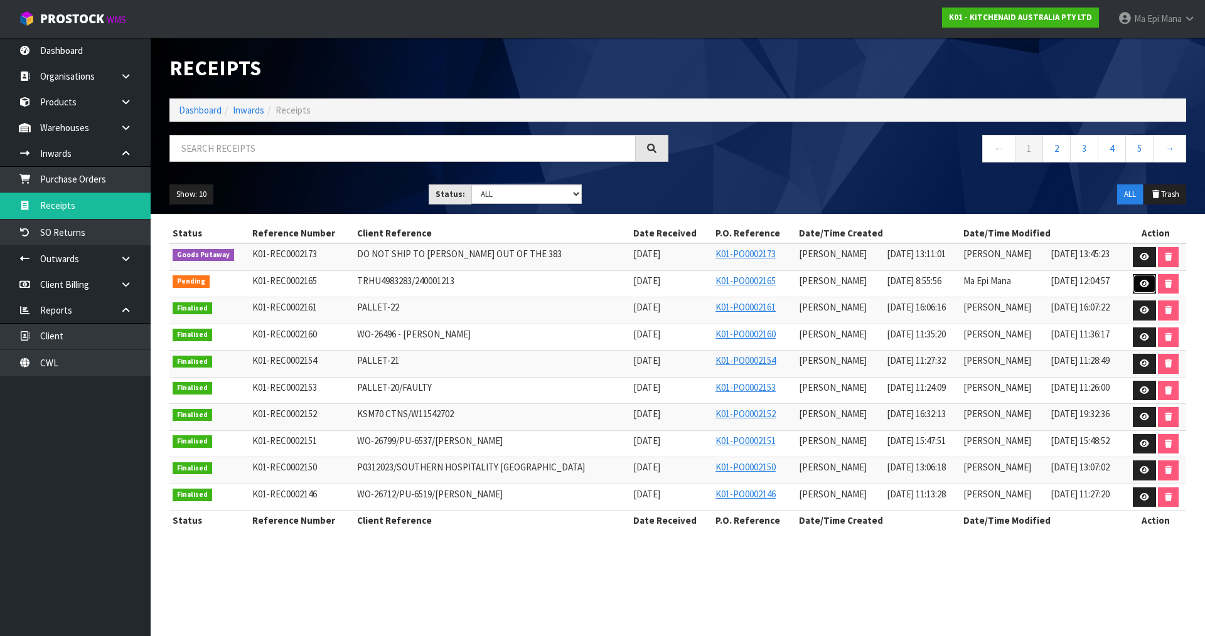
click at [1149, 283] on link at bounding box center [1143, 284] width 23 height 20
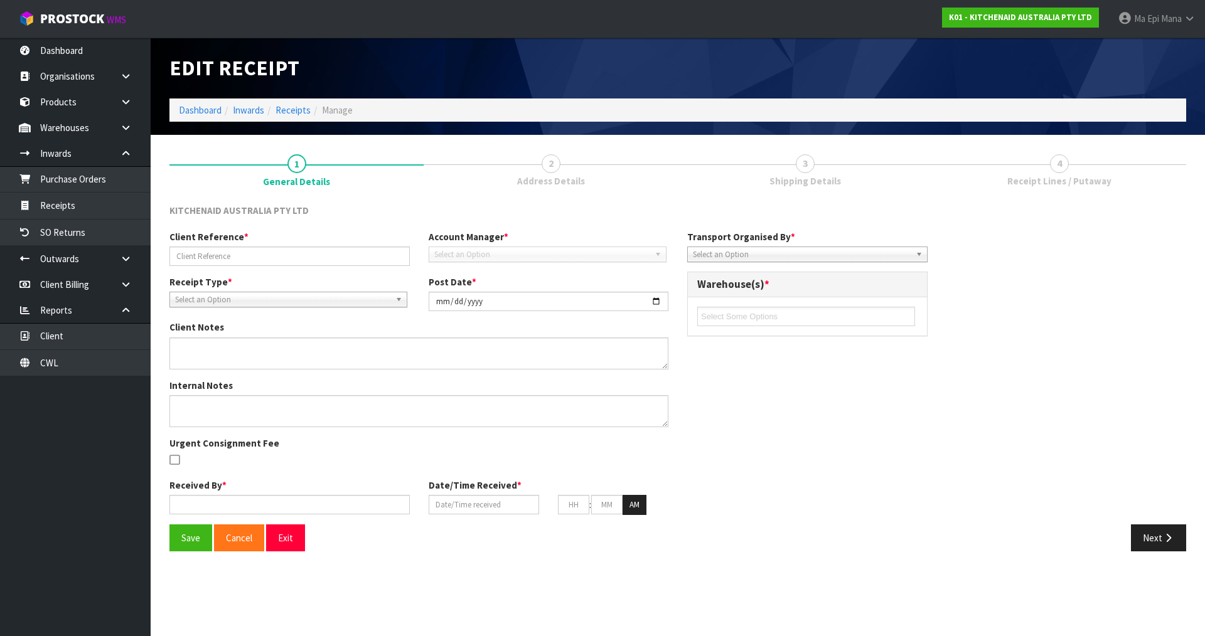
type input "TRHU4983283/240001213"
type input "[DATE]"
type textarea "DEMMURAGE CHARGES- 1 DAY. ([PERSON_NAME]) I ACCEPTED GO TO PAY AND [PERSON_NAME…"
type input "[PERSON_NAME]"
type input "[DATE]"
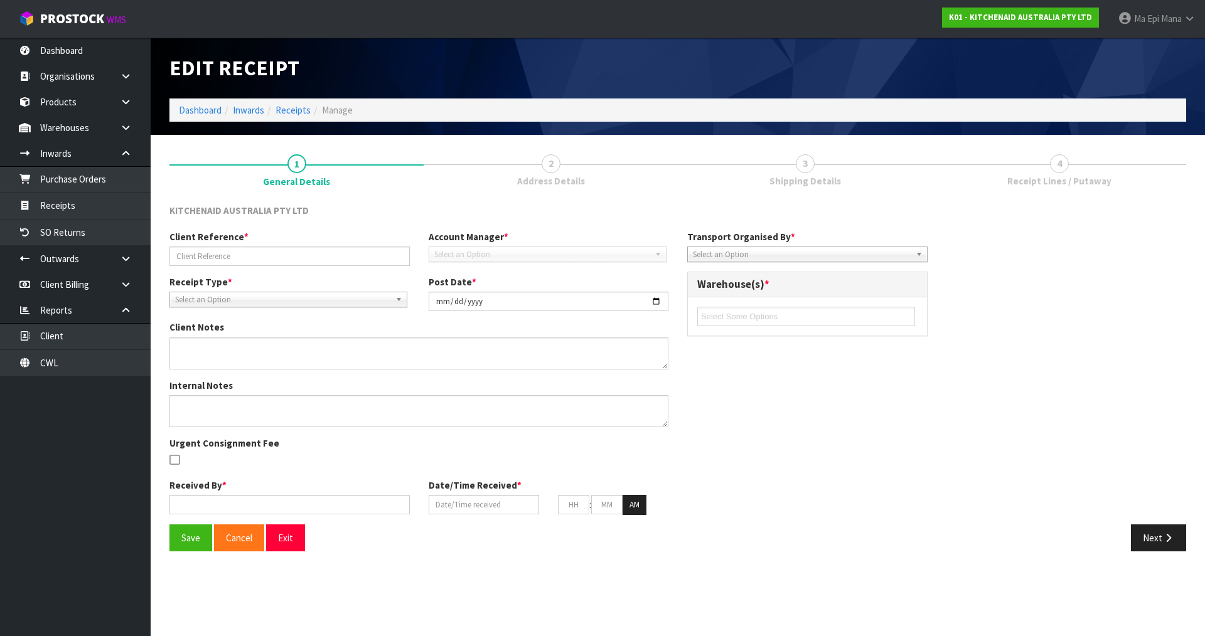
type input "08"
type input "55"
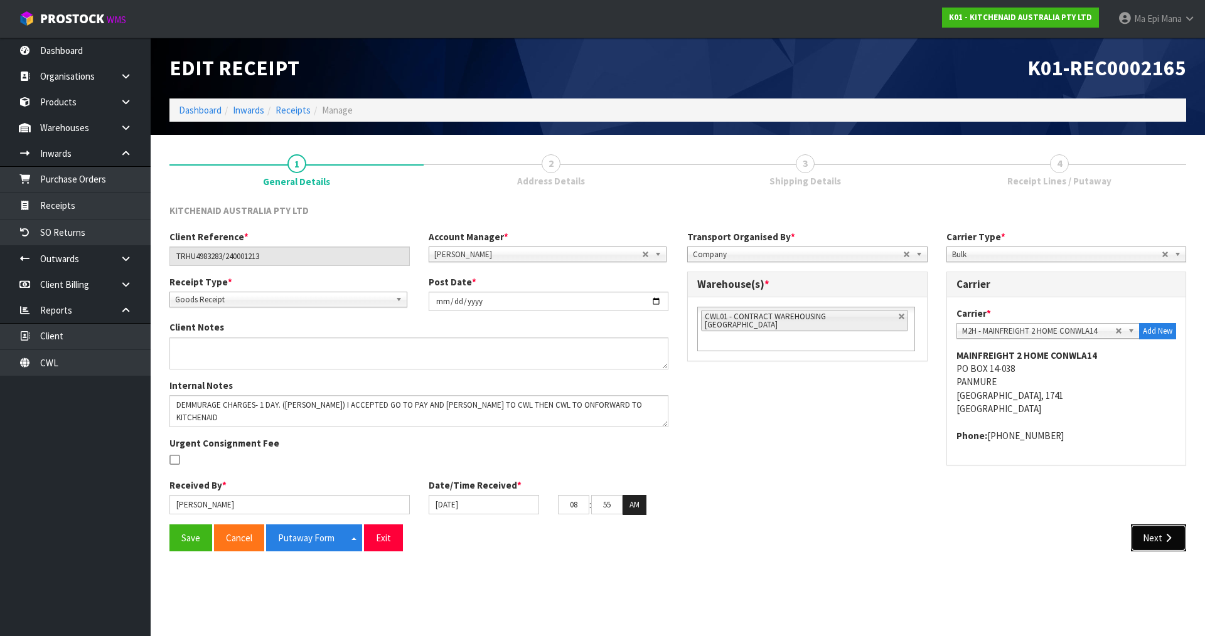
click at [1165, 543] on button "Next" at bounding box center [1158, 538] width 55 height 27
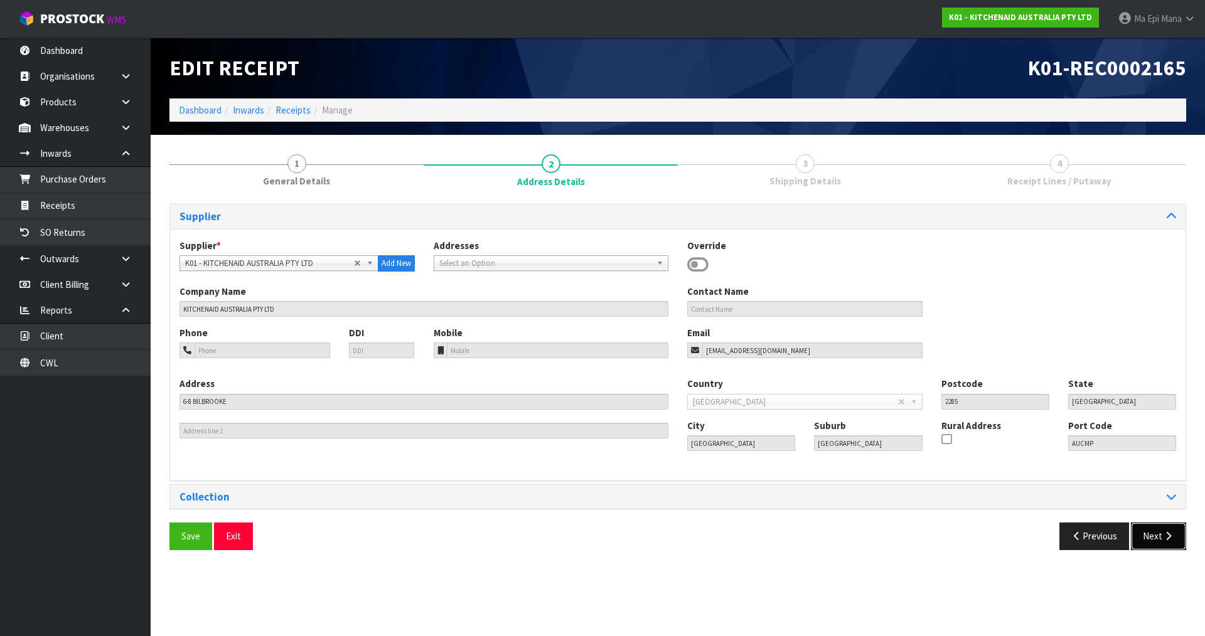
click at [1165, 543] on button "Next" at bounding box center [1158, 536] width 55 height 27
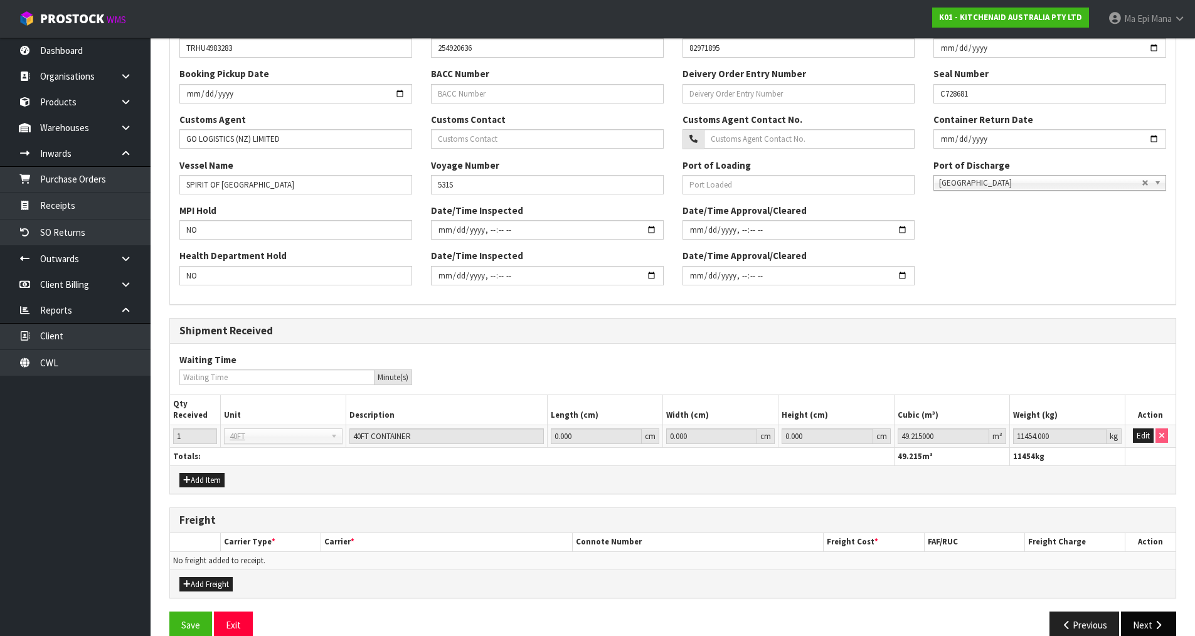
scroll to position [343, 0]
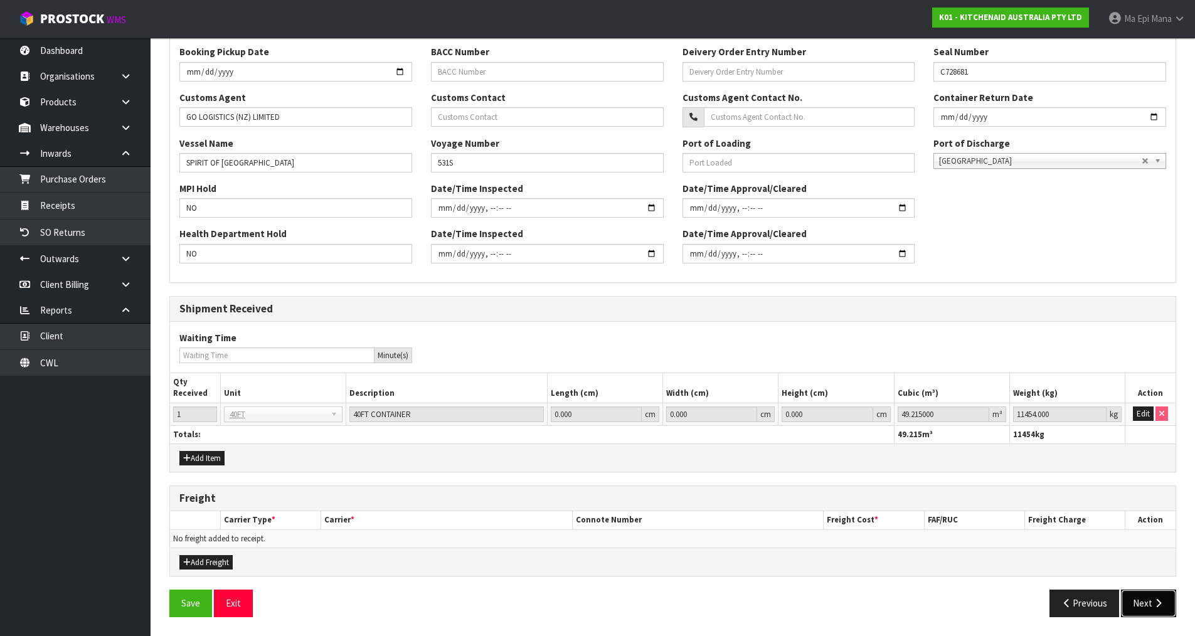
drag, startPoint x: 1137, startPoint y: 604, endPoint x: 1142, endPoint y: 596, distance: 9.0
click at [1137, 604] on button "Next" at bounding box center [1148, 603] width 55 height 27
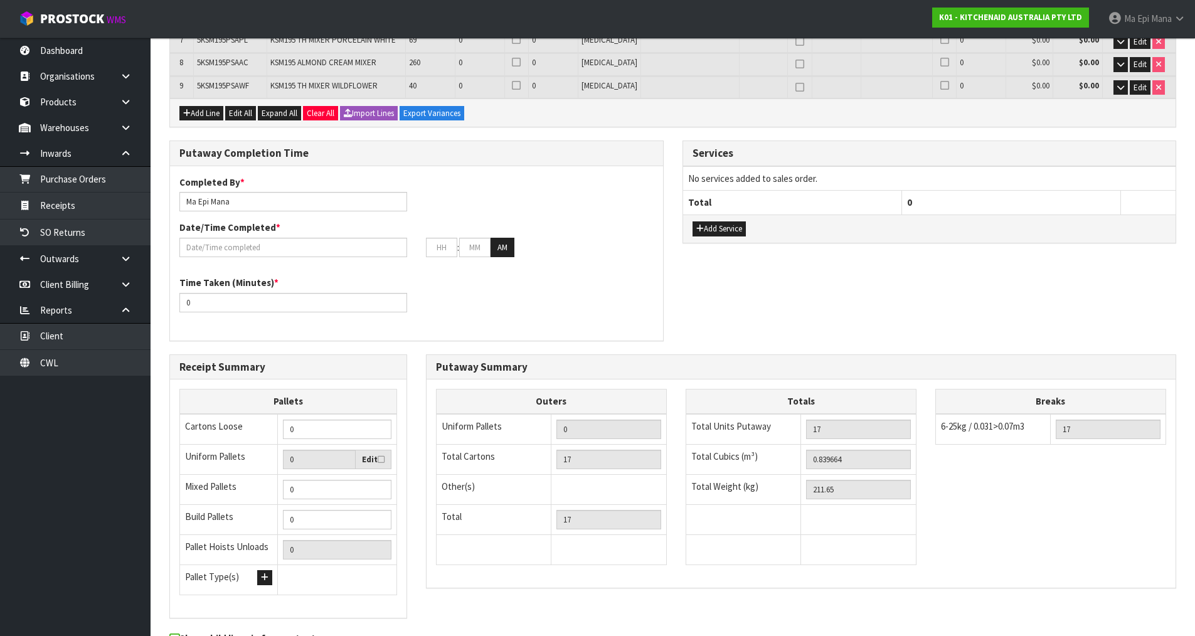
scroll to position [438, 0]
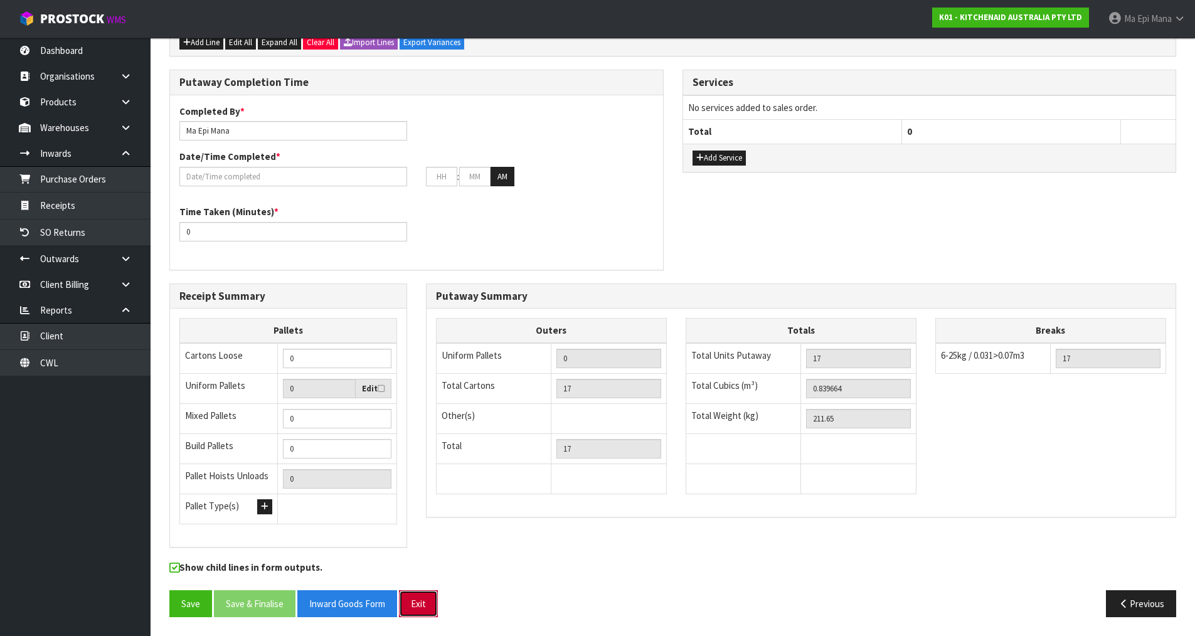
click at [426, 595] on button "Exit" at bounding box center [418, 603] width 39 height 27
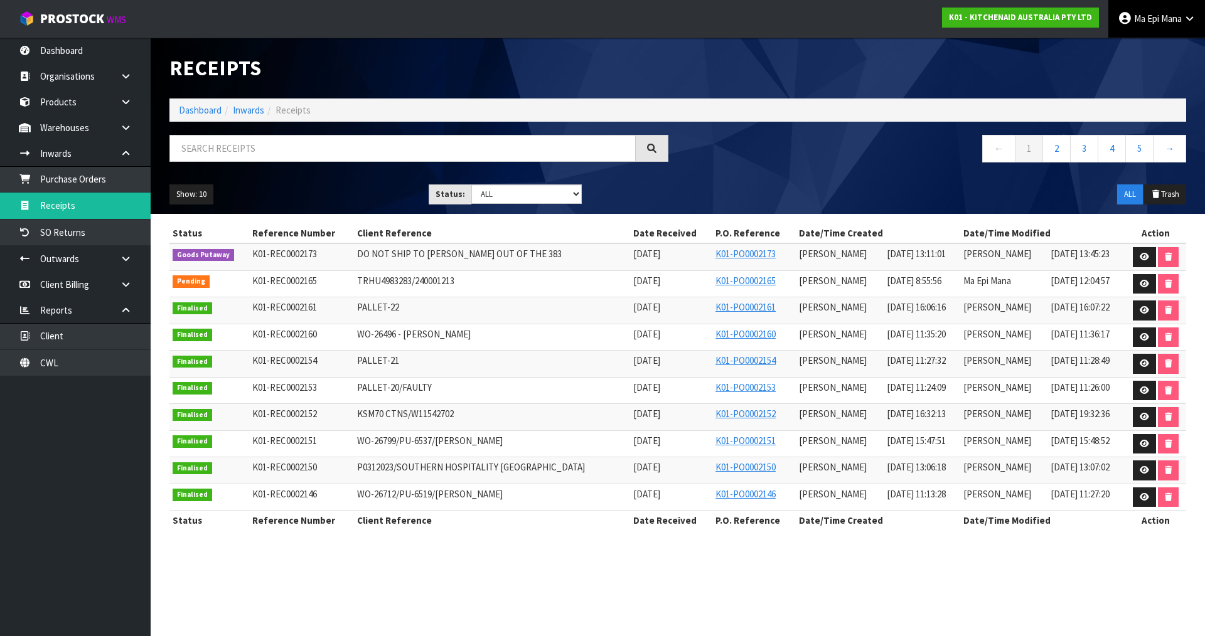
click at [1125, 19] on icon at bounding box center [1124, 18] width 14 height 1
click at [1146, 56] on link "Logout" at bounding box center [1154, 49] width 99 height 17
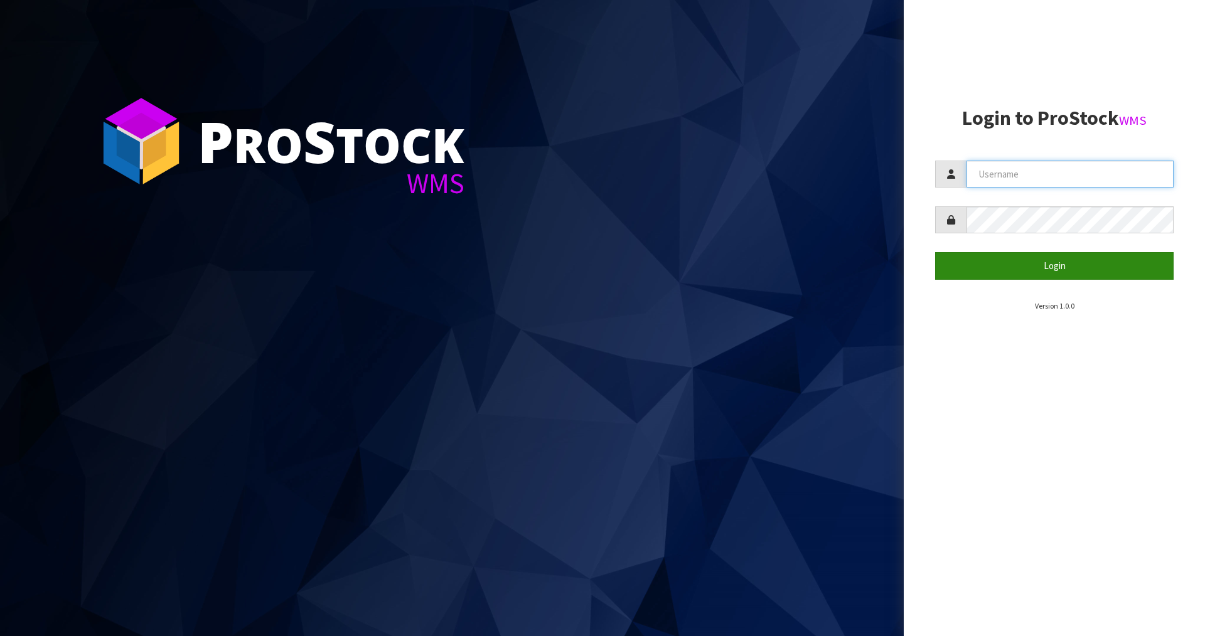
type input "Mana"
click at [983, 268] on button "Login" at bounding box center [1054, 265] width 238 height 27
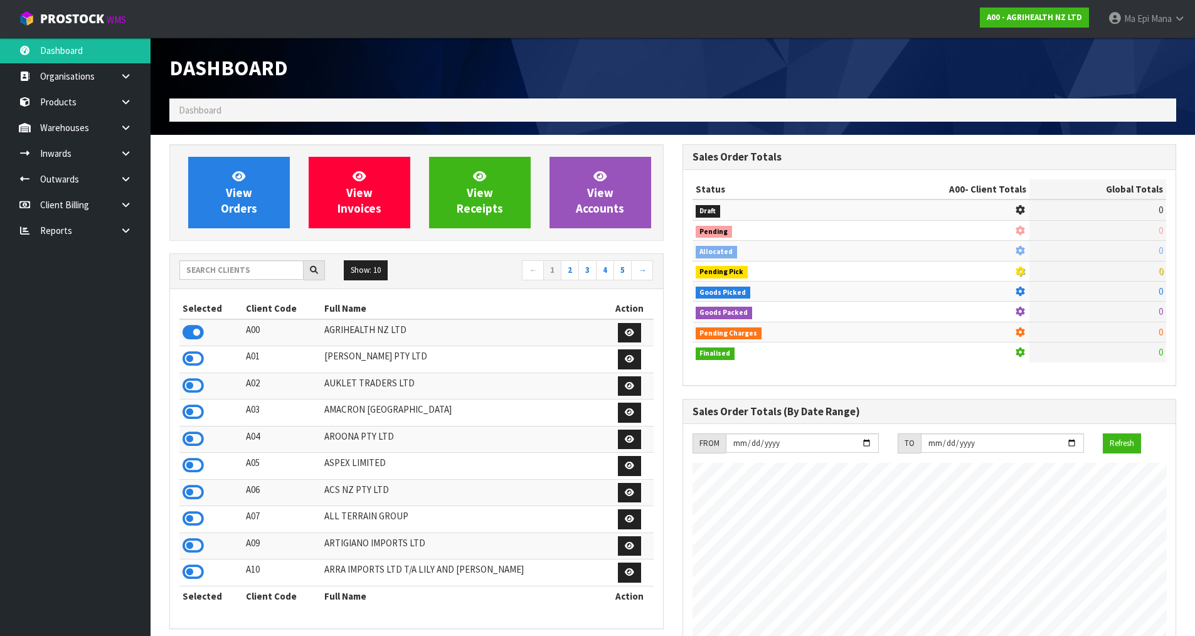
scroll to position [951, 513]
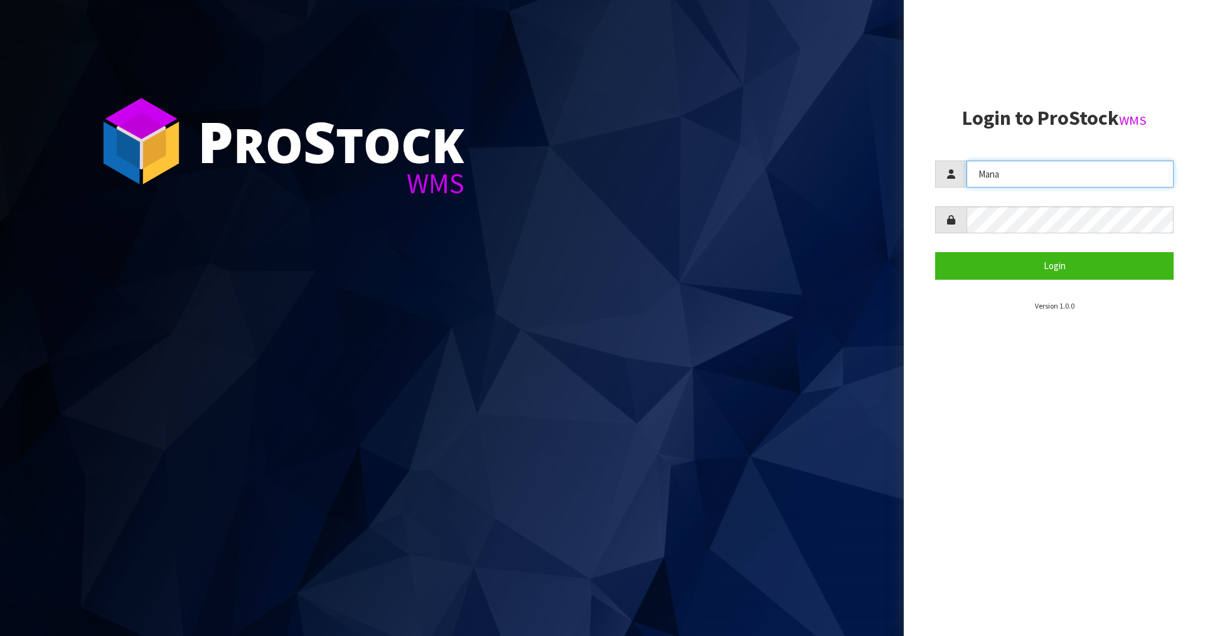
click at [996, 173] on input "Mana" at bounding box center [1069, 174] width 207 height 27
type input "[PERSON_NAME]"
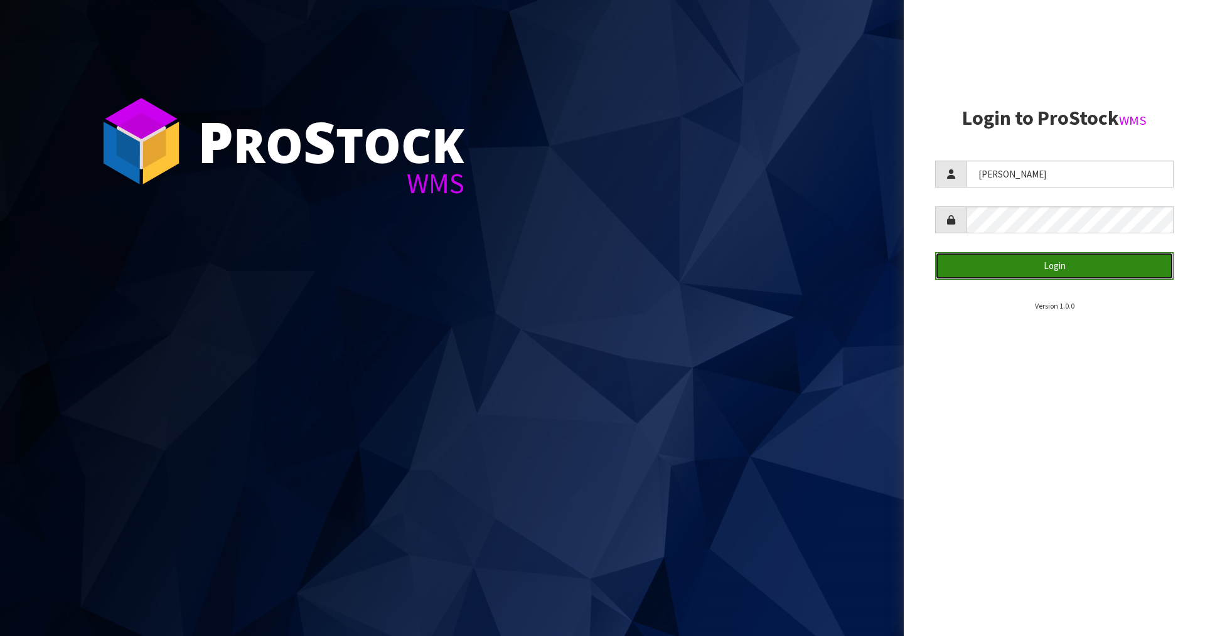
click at [1103, 274] on button "Login" at bounding box center [1054, 265] width 238 height 27
